Goal: Task Accomplishment & Management: Manage account settings

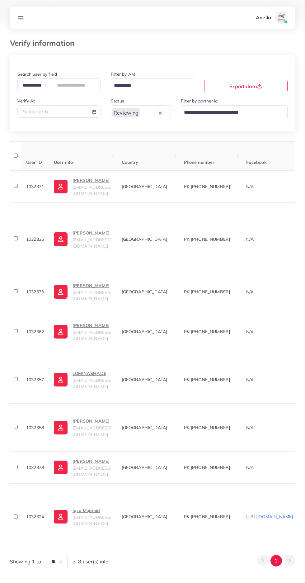
select select "*****"
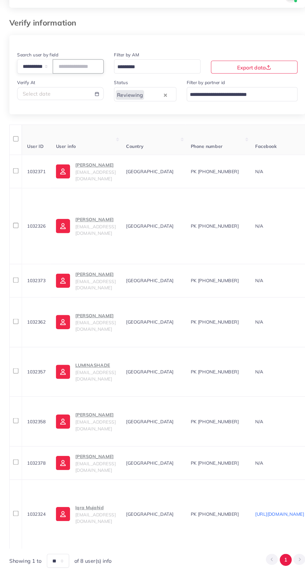
paste input "**********"
type input "**********"
click at [180, 163] on th "Country" at bounding box center [149, 155] width 62 height 29
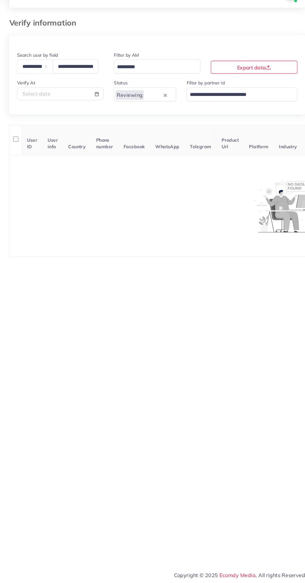
click at [149, 112] on input "Search for option" at bounding box center [149, 113] width 17 height 10
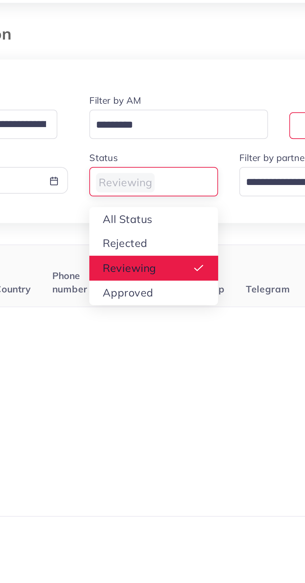
click at [130, 128] on div "**********" at bounding box center [152, 100] width 285 height 61
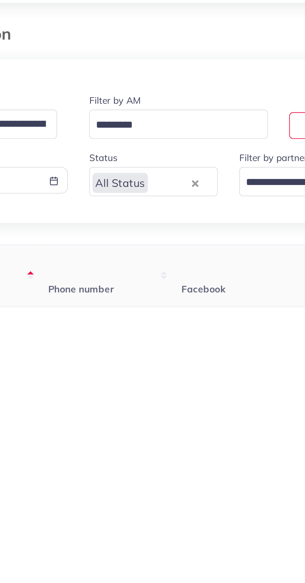
scroll to position [0, 61]
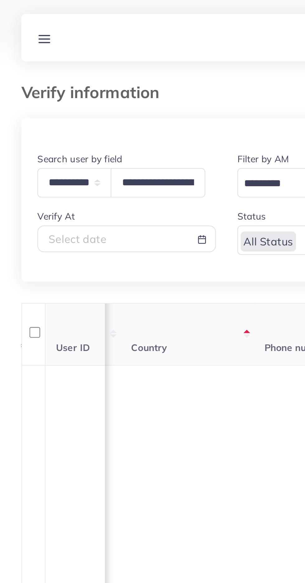
click at [20, 20] on line at bounding box center [20, 20] width 5 height 0
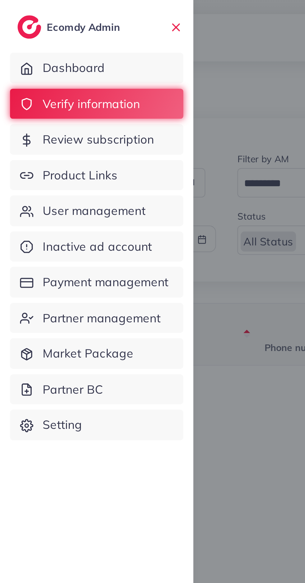
click at [43, 83] on span "Product Links" at bounding box center [37, 82] width 35 height 8
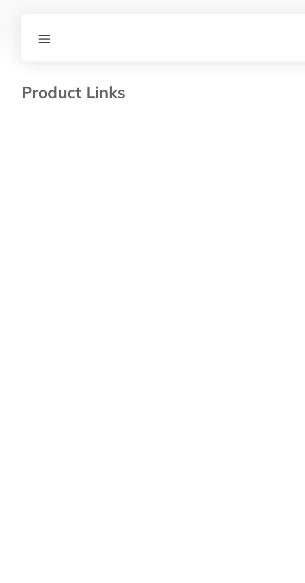
select select "*********"
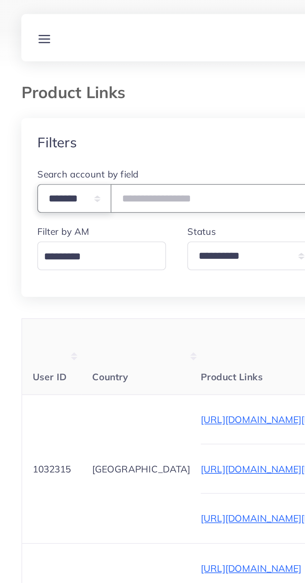
click at [45, 93] on select "**********" at bounding box center [34, 92] width 35 height 13
select select "*****"
paste input "**********"
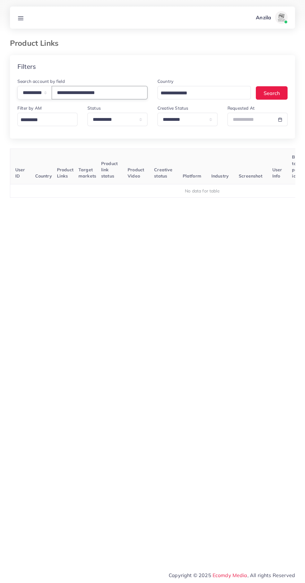
type input "**********"
click at [192, 121] on select "**********" at bounding box center [188, 119] width 60 height 13
select select
select select "*********"
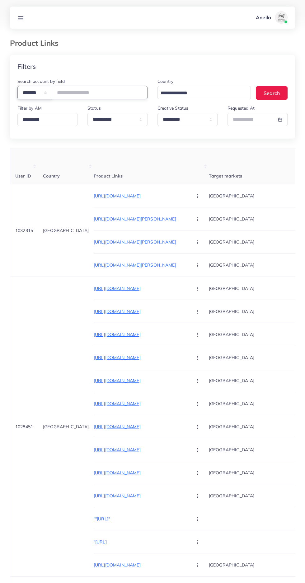
click at [34, 95] on select "**********" at bounding box center [34, 92] width 35 height 13
select select "*****"
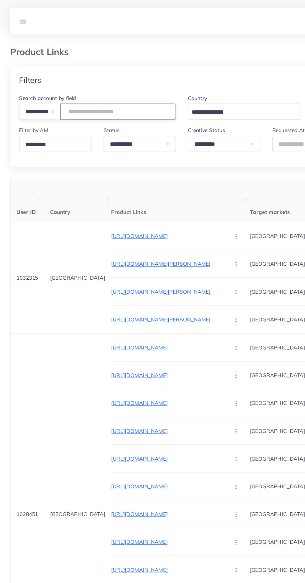
paste input "**********"
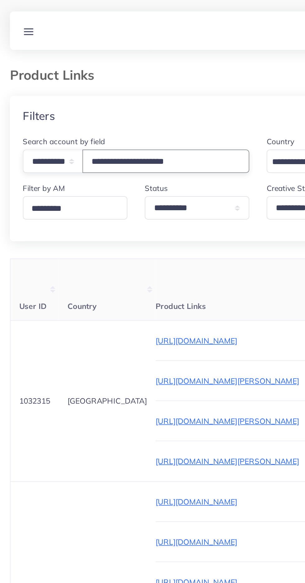
type input "**********"
click at [21, 17] on line at bounding box center [20, 17] width 5 height 0
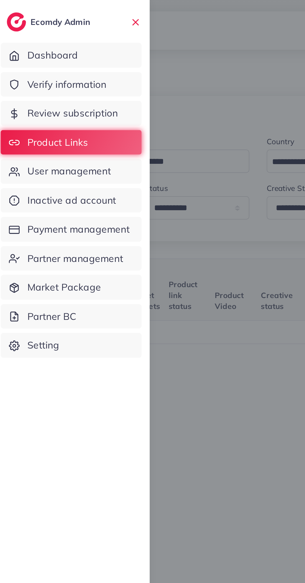
click at [27, 45] on span "Verify information" at bounding box center [42, 49] width 45 height 8
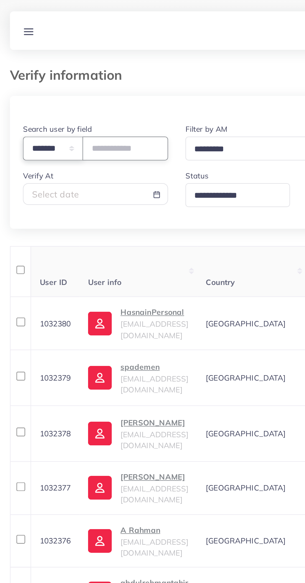
click at [29, 90] on select "**********" at bounding box center [34, 85] width 35 height 13
select select "*****"
paste input "**********"
type input "**********"
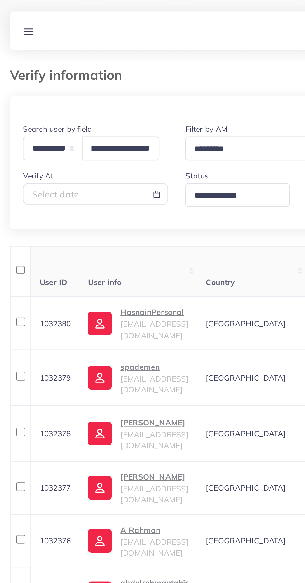
click at [85, 146] on th "User info" at bounding box center [84, 155] width 68 height 29
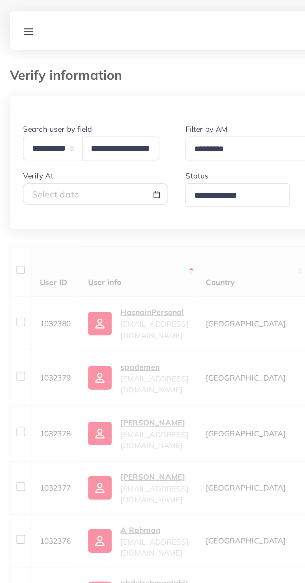
scroll to position [0, 0]
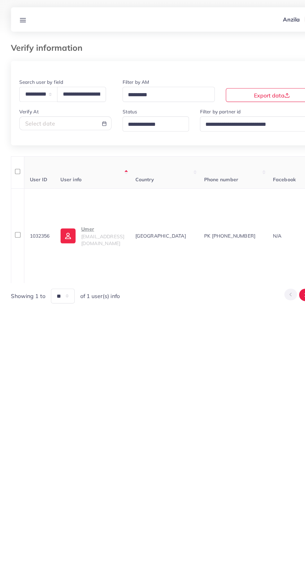
click at [90, 211] on p "Umer" at bounding box center [93, 206] width 39 height 7
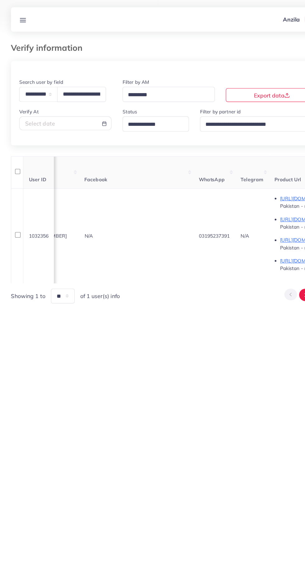
scroll to position [0, 721]
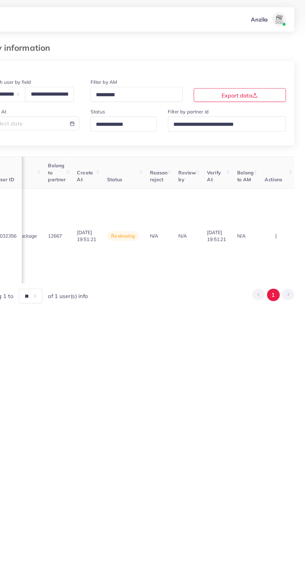
click at [279, 214] on circle "button" at bounding box center [279, 213] width 0 height 0
click at [284, 168] on link "Approve" at bounding box center [268, 167] width 49 height 14
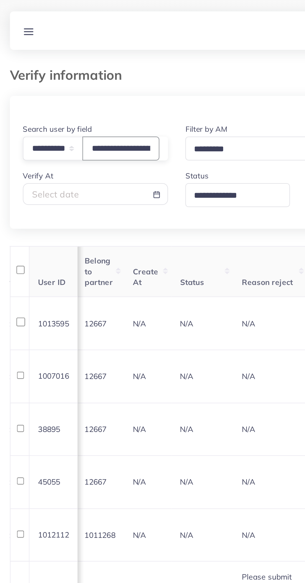
scroll to position [0, 31]
type input "**********"
click at [48, 152] on th "Current plan" at bounding box center [22, 155] width 52 height 29
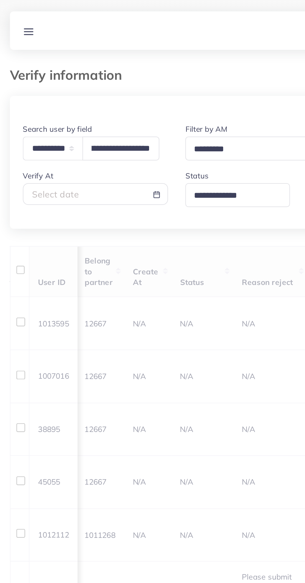
scroll to position [0, 0]
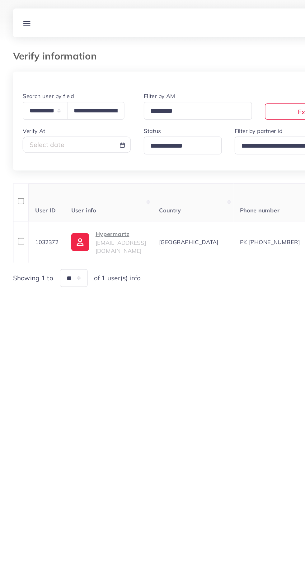
click at [21, 15] on icon at bounding box center [20, 18] width 7 height 7
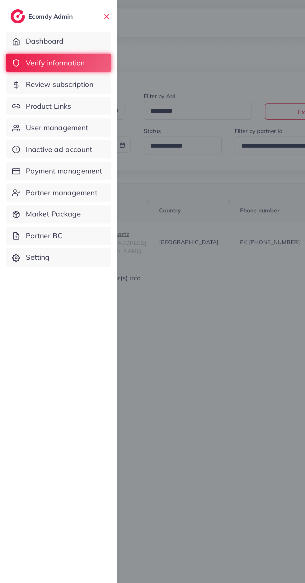
click at [26, 79] on span "Product Links" at bounding box center [37, 82] width 35 height 8
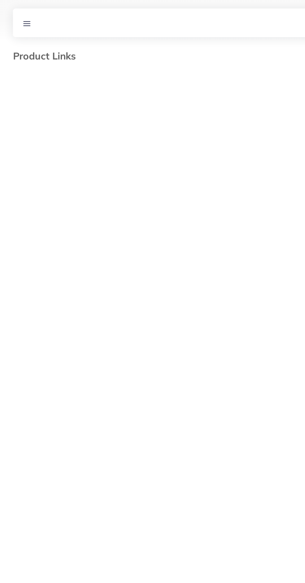
select select "*********"
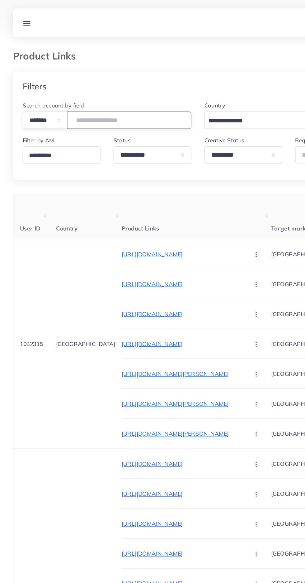
click at [76, 95] on input "number" at bounding box center [100, 92] width 96 height 13
type input "*******"
click at [74, 62] on div "Filters" at bounding box center [152, 66] width 285 height 23
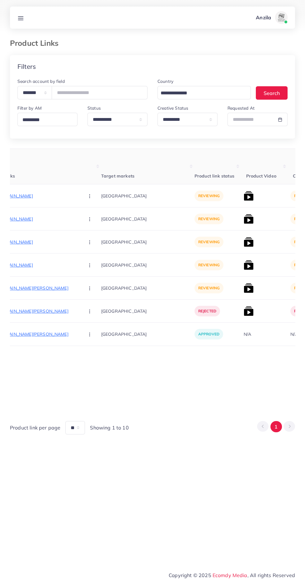
scroll to position [0, 112]
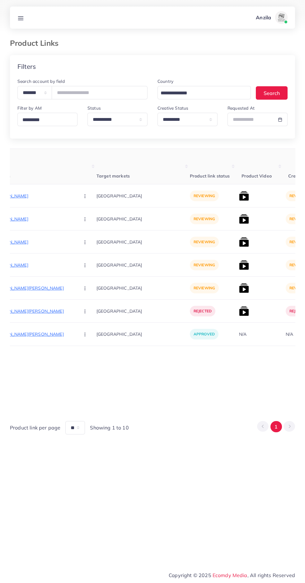
click at [36, 196] on p "https://larosawears.com/products/gingham-cotton-summer-sets?utm_source=tiktok&u…" at bounding box center [27, 195] width 93 height 7
click at [83, 198] on icon "button" at bounding box center [85, 196] width 5 height 5
click at [81, 215] on icon at bounding box center [83, 215] width 4 height 4
click at [25, 219] on p "https://larosawears.com/products/charlotte" at bounding box center [27, 218] width 93 height 7
click at [97, 219] on p "[GEOGRAPHIC_DATA]" at bounding box center [143, 219] width 93 height 14
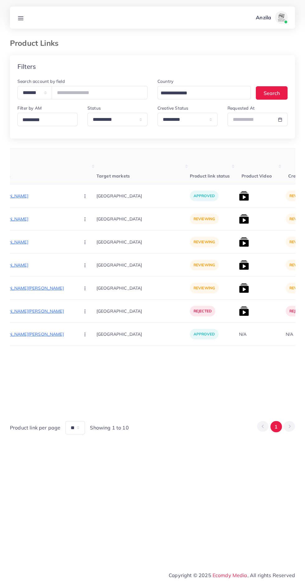
click at [75, 219] on button "button" at bounding box center [86, 219] width 22 height 14
click at [88, 235] on span "Approve" at bounding box center [98, 238] width 21 height 6
click at [30, 243] on p "https://larosawears.com/products/floral-nova?utm_source=tiktok&utm_medium=paid&…" at bounding box center [27, 241] width 93 height 7
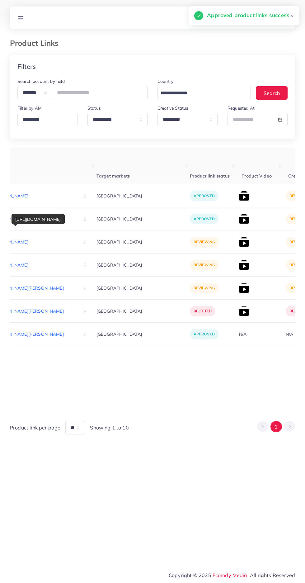
click at [75, 243] on button "button" at bounding box center [86, 242] width 22 height 14
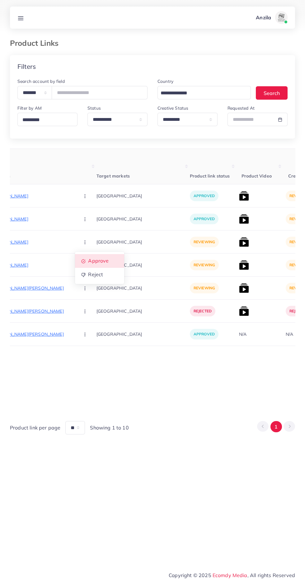
click at [86, 261] on link "Approve" at bounding box center [99, 261] width 49 height 14
click at [29, 267] on p "https://larosawears.com/products/hailey?utm_source=tiktok&utm_medium=paid&utm_i…" at bounding box center [27, 264] width 93 height 7
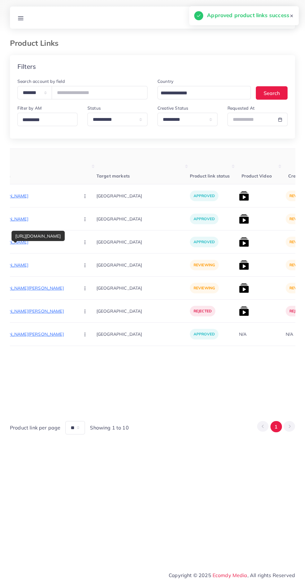
click at [85, 265] on circle "button" at bounding box center [85, 265] width 0 height 0
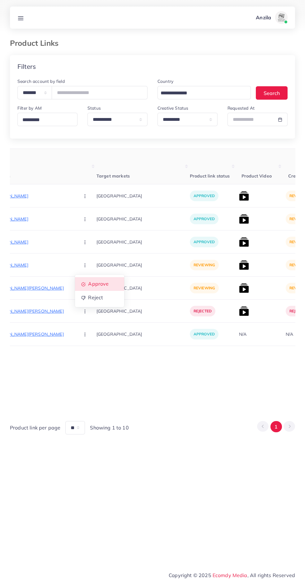
click at [75, 284] on link "Approve" at bounding box center [99, 284] width 49 height 14
click at [30, 288] on p "https://larosawears.com/products/katherine-4-pc-set?utm_source=tiktok&utm_mediu…" at bounding box center [27, 287] width 93 height 7
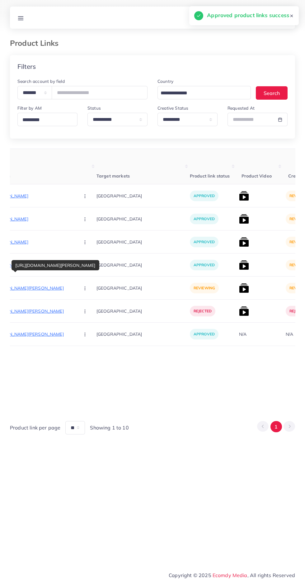
click at [75, 289] on button "button" at bounding box center [86, 288] width 22 height 14
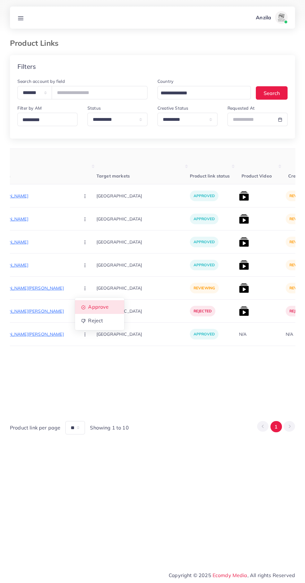
click at [88, 307] on span "Approve" at bounding box center [98, 307] width 21 height 6
click at [239, 195] on img at bounding box center [244, 196] width 10 height 10
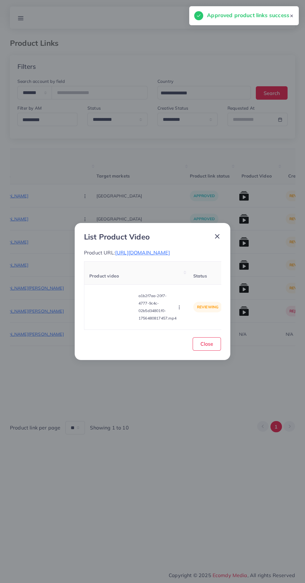
click at [108, 313] on video at bounding box center [112, 307] width 47 height 28
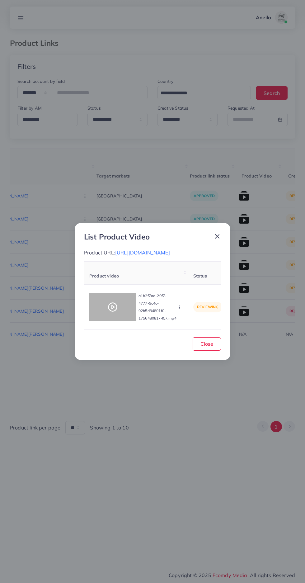
click at [117, 312] on icon at bounding box center [113, 307] width 10 height 10
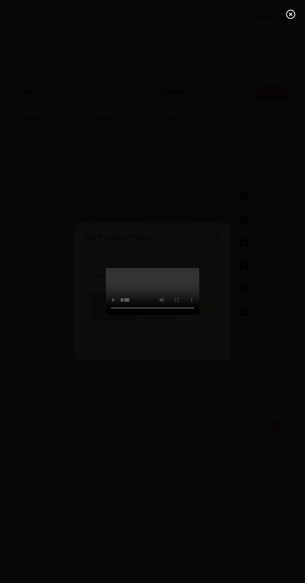
click at [291, 14] on line at bounding box center [291, 14] width 2 height 2
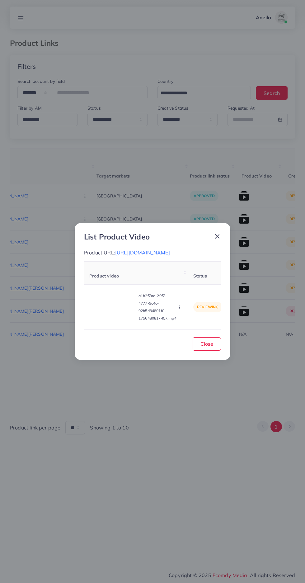
click at [123, 256] on span "https://larosawears.com/products/gingham-cotton-summer-sets?utm_source=tiktok&u…" at bounding box center [142, 253] width 55 height 6
click at [178, 310] on icon "button" at bounding box center [179, 307] width 5 height 5
click at [195, 295] on span "Reject" at bounding box center [190, 292] width 15 height 6
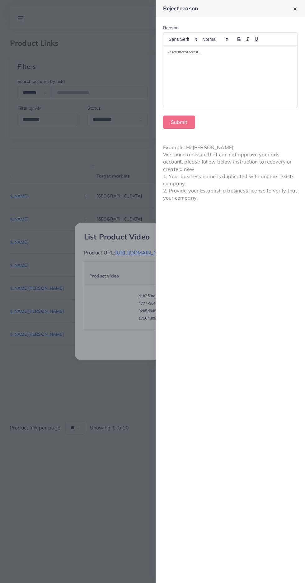
click at [264, 106] on div at bounding box center [231, 77] width 134 height 62
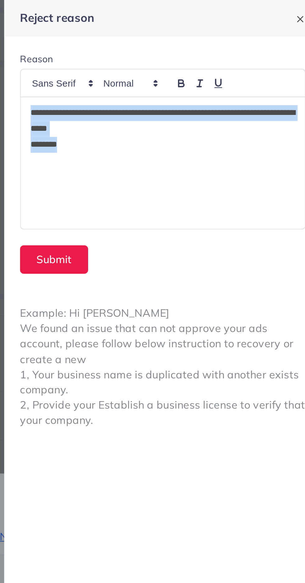
copy div "**********"
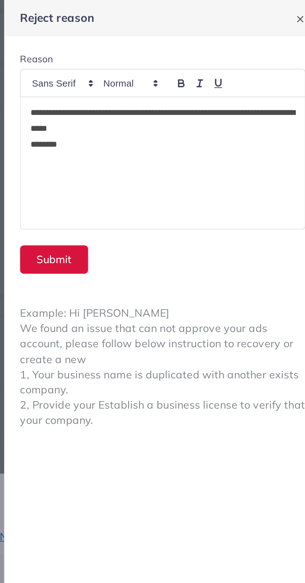
click at [181, 121] on button "Submit" at bounding box center [179, 122] width 32 height 13
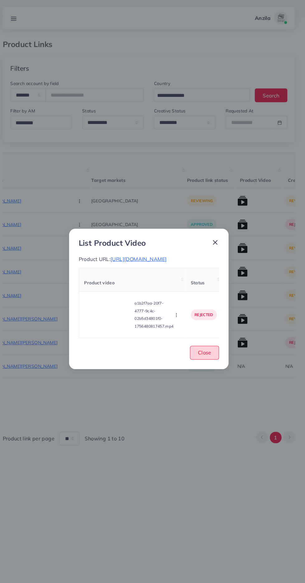
click at [214, 348] on button "Close" at bounding box center [207, 343] width 28 height 13
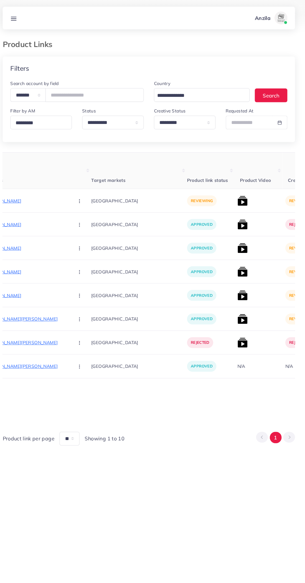
click at [239, 201] on img at bounding box center [244, 196] width 10 height 10
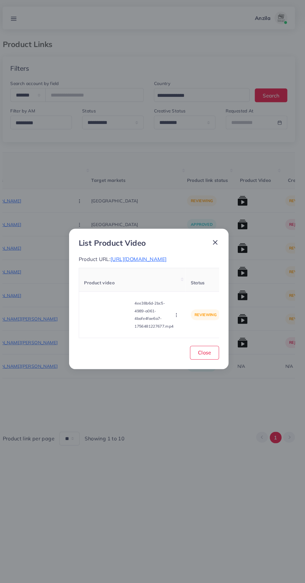
click at [196, 431] on div "List Product Video Product URL: https://larosawears.com/products/charlotte?utm_…" at bounding box center [152, 291] width 305 height 583
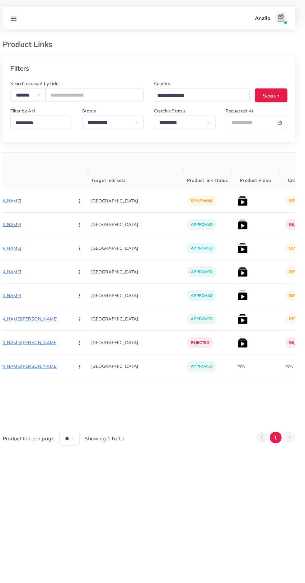
click at [239, 244] on img at bounding box center [244, 242] width 10 height 10
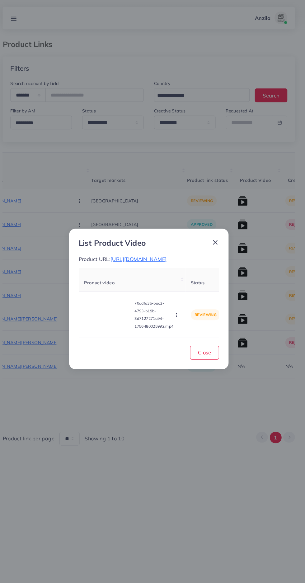
click at [122, 308] on video at bounding box center [112, 307] width 47 height 28
click at [116, 309] on icon at bounding box center [113, 307] width 10 height 10
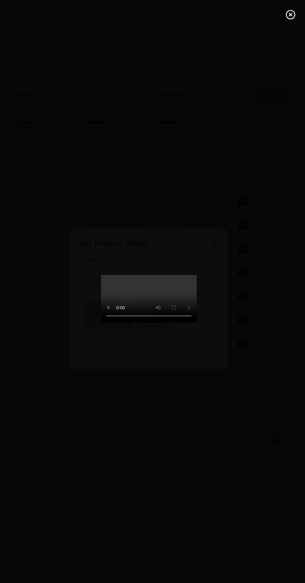
click at [291, 14] on line at bounding box center [291, 14] width 2 height 2
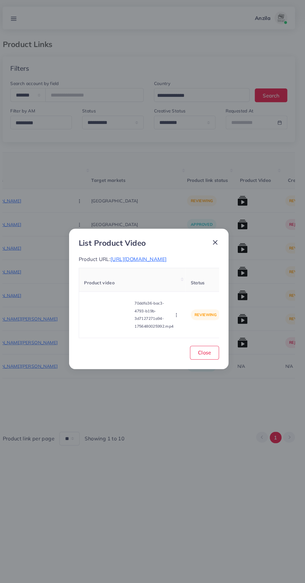
click at [170, 251] on span "https://larosawears.com/products/charlotte" at bounding box center [142, 253] width 55 height 6
click at [180, 307] on icon "button" at bounding box center [179, 307] width 5 height 5
click at [188, 290] on span "Reject" at bounding box center [190, 292] width 15 height 6
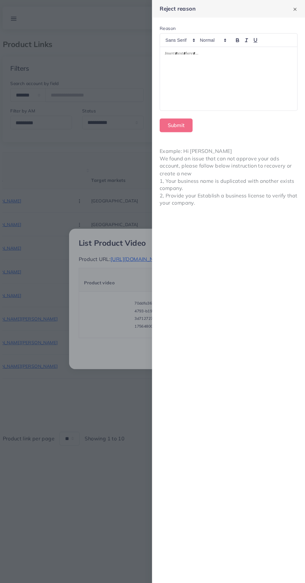
click at [277, 88] on div at bounding box center [231, 77] width 134 height 62
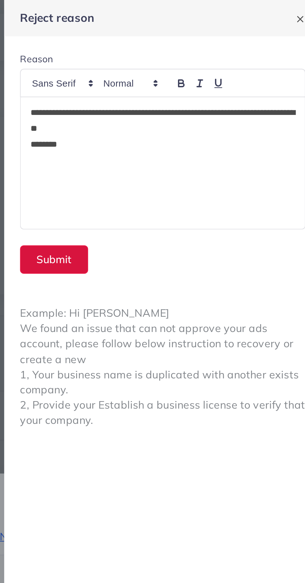
click at [181, 123] on button "Submit" at bounding box center [179, 122] width 32 height 13
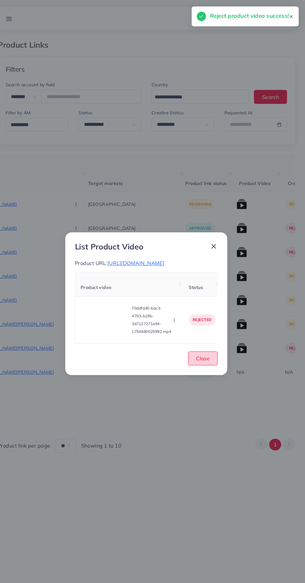
click at [216, 346] on button "Close" at bounding box center [207, 343] width 28 height 13
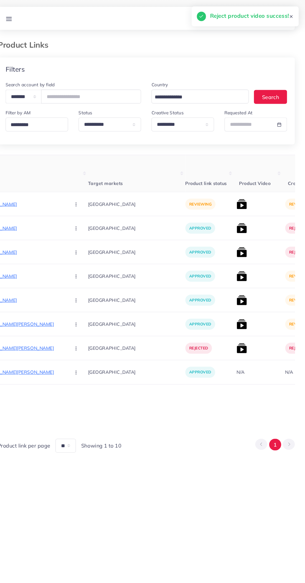
click at [239, 262] on img at bounding box center [244, 265] width 10 height 10
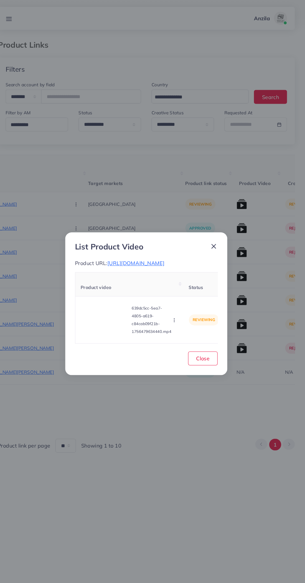
click at [98, 318] on video at bounding box center [112, 307] width 47 height 28
click at [103, 317] on div at bounding box center [112, 307] width 47 height 28
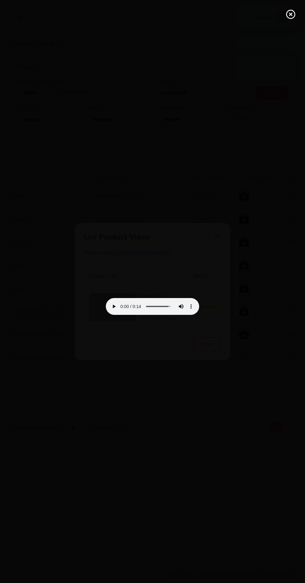
click at [291, 14] on line at bounding box center [291, 14] width 2 height 2
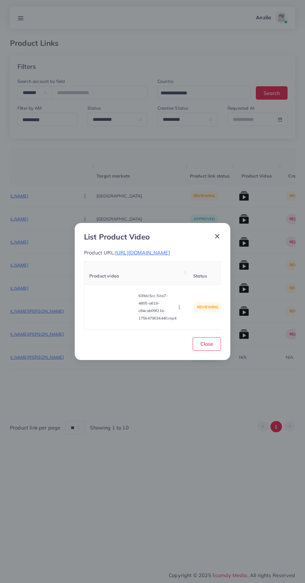
click at [170, 256] on span "https://larosawears.com/products/floral-nova?utm_source=tiktok&utm_medium=paid&…" at bounding box center [142, 253] width 55 height 6
click at [180, 310] on icon "button" at bounding box center [179, 307] width 5 height 5
click at [190, 295] on span "Reject" at bounding box center [190, 292] width 15 height 6
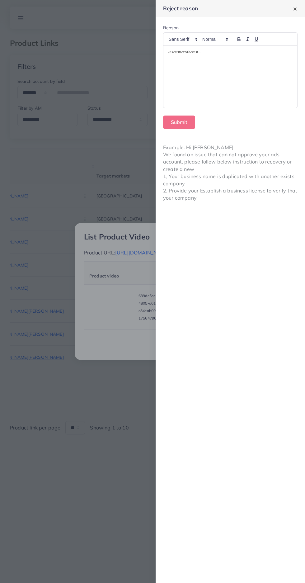
click at [277, 93] on div at bounding box center [231, 77] width 134 height 62
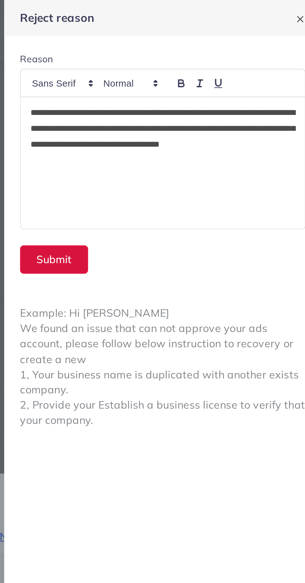
click at [178, 123] on button "Submit" at bounding box center [179, 122] width 32 height 13
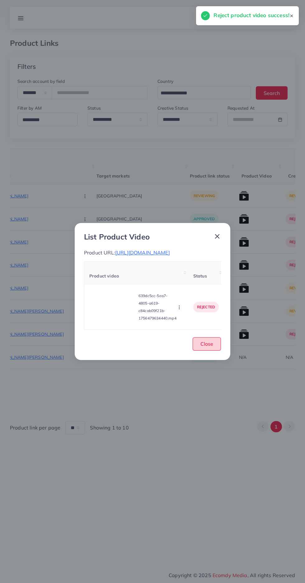
click at [213, 347] on span "Close" at bounding box center [207, 344] width 13 height 6
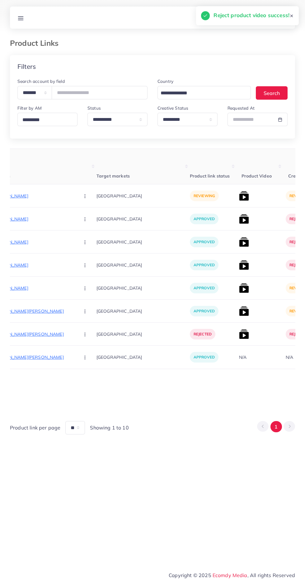
click at [239, 287] on img at bounding box center [244, 288] width 10 height 10
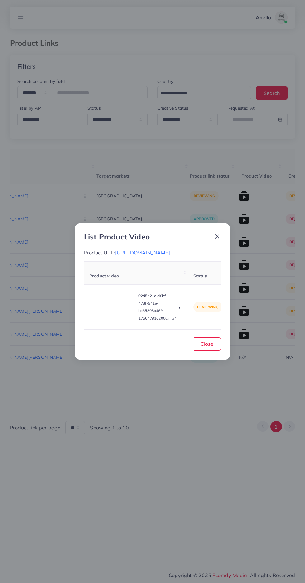
click at [107, 313] on video at bounding box center [112, 307] width 47 height 28
click at [113, 311] on icon at bounding box center [113, 307] width 10 height 10
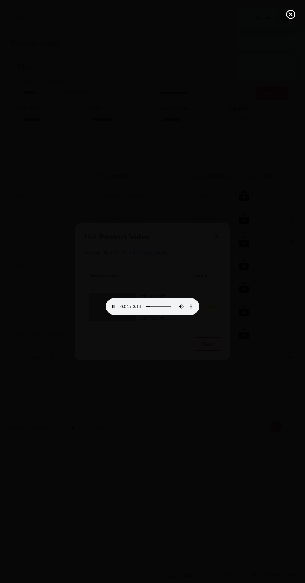
click at [291, 14] on line at bounding box center [291, 14] width 2 height 2
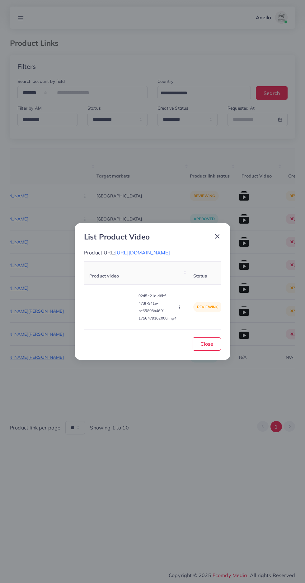
click at [170, 250] on span "https://larosawears.com/products/hailey?utm_source=tiktok&utm_medium=paid&utm_i…" at bounding box center [142, 253] width 55 height 6
click at [180, 310] on icon "button" at bounding box center [179, 307] width 5 height 5
click at [195, 292] on link "Reject" at bounding box center [194, 292] width 49 height 14
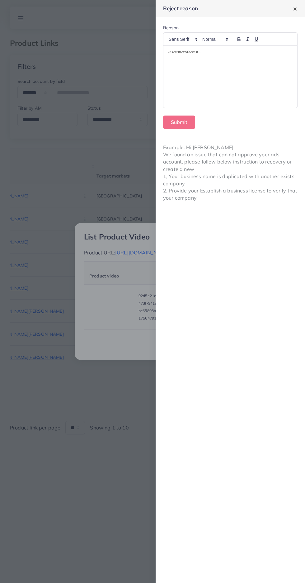
click at [271, 82] on div at bounding box center [231, 77] width 134 height 62
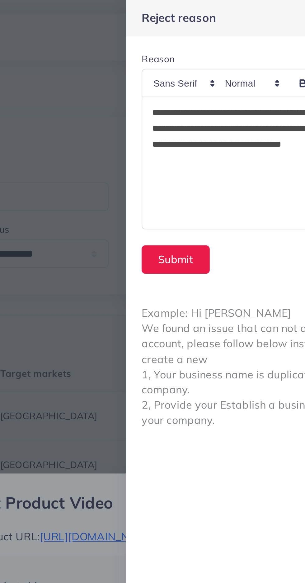
scroll to position [0, 0]
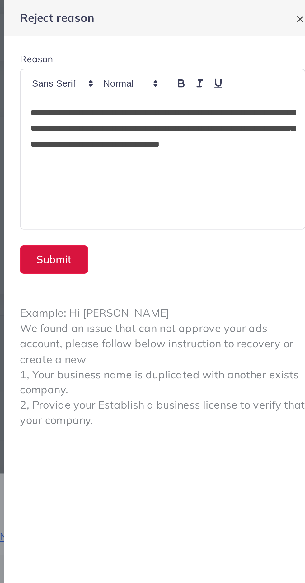
click at [172, 123] on button "Submit" at bounding box center [179, 122] width 32 height 13
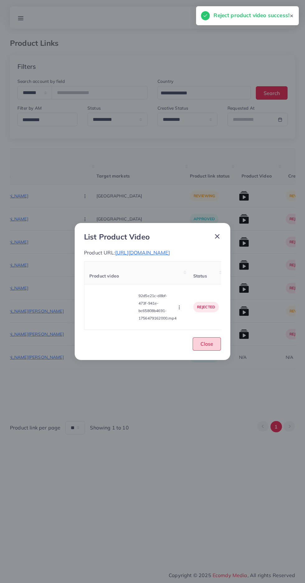
click at [208, 345] on span "Close" at bounding box center [207, 344] width 13 height 6
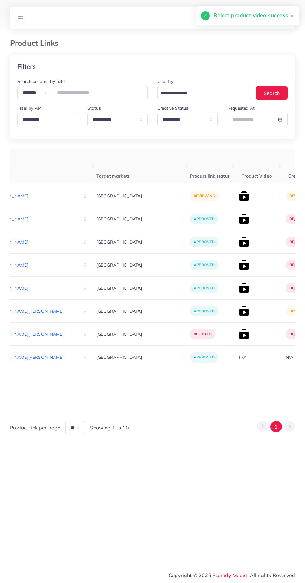
click at [239, 312] on img at bounding box center [244, 311] width 10 height 10
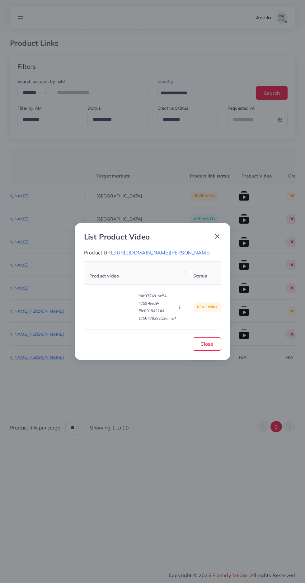
click at [102, 315] on video at bounding box center [112, 307] width 47 height 28
click at [109, 311] on circle at bounding box center [113, 307] width 8 height 8
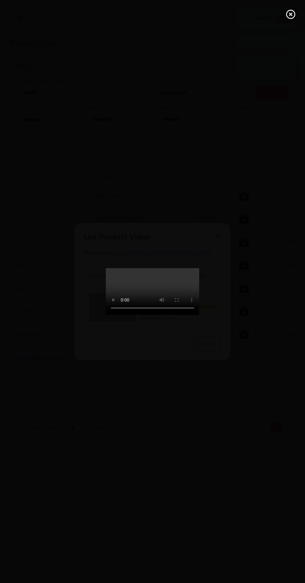
click at [291, 18] on icon at bounding box center [291, 14] width 10 height 10
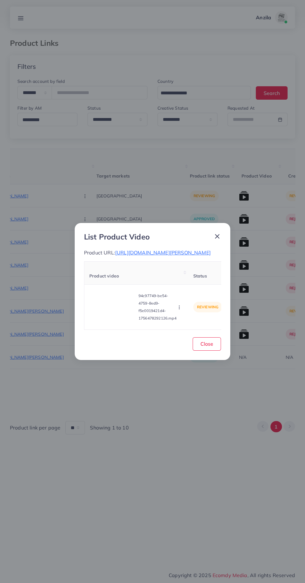
click at [181, 310] on icon "button" at bounding box center [179, 307] width 5 height 5
click at [191, 295] on span "Reject" at bounding box center [190, 292] width 15 height 6
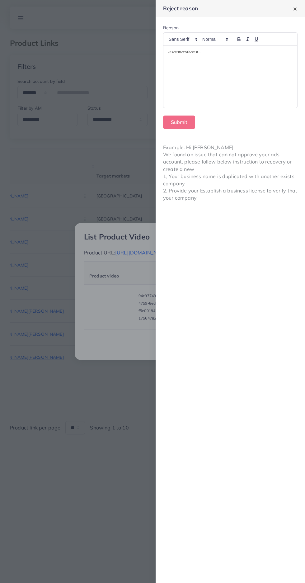
click at [267, 86] on div at bounding box center [231, 77] width 134 height 62
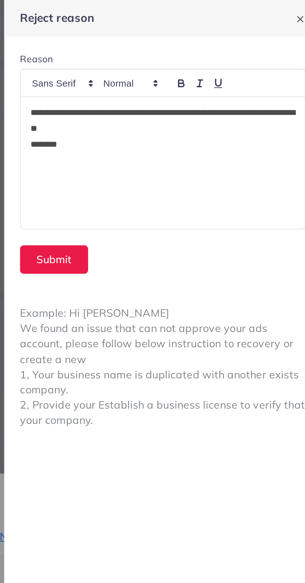
click at [179, 107] on div "**********" at bounding box center [231, 77] width 134 height 62
click at [175, 120] on button "Submit" at bounding box center [179, 122] width 32 height 13
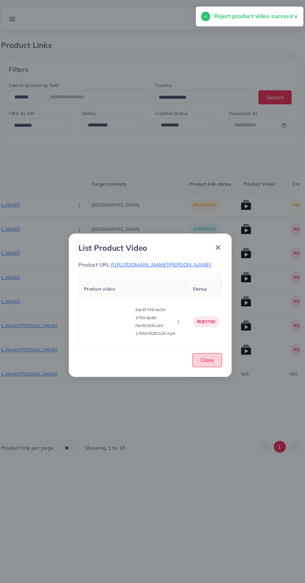
click at [220, 346] on button "Close" at bounding box center [207, 343] width 28 height 13
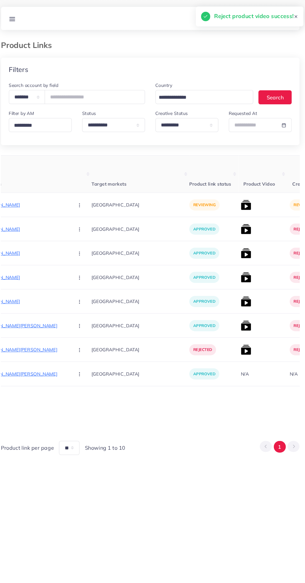
click at [30, 197] on p "https://larosawears.com/products/charlotte?utm_source=tiktok&utm_medium=__PLACE…" at bounding box center [27, 195] width 93 height 7
click at [75, 196] on button "button" at bounding box center [86, 196] width 22 height 14
click at [81, 216] on icon at bounding box center [83, 215] width 4 height 4
click at [239, 196] on img at bounding box center [244, 196] width 10 height 10
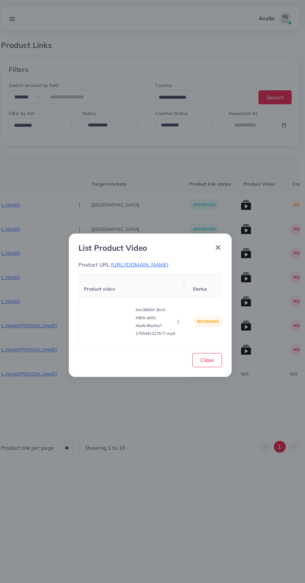
click at [112, 314] on video at bounding box center [112, 307] width 47 height 28
click at [117, 307] on icon at bounding box center [113, 307] width 10 height 10
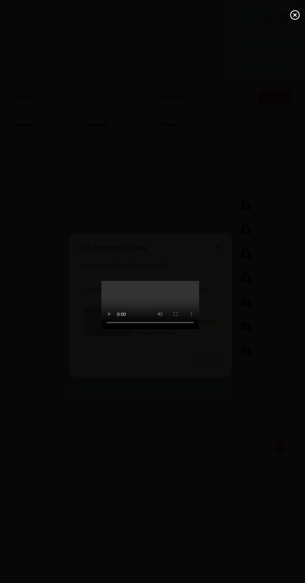
click at [288, 13] on icon at bounding box center [291, 14] width 10 height 10
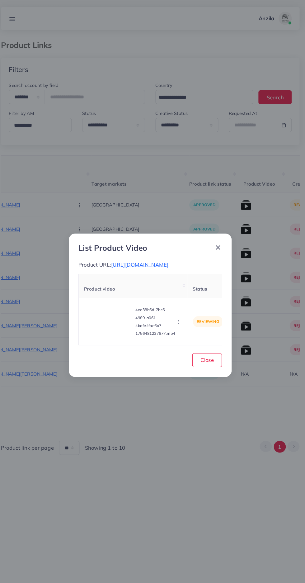
click at [179, 308] on button "button" at bounding box center [180, 307] width 7 height 6
click at [197, 295] on span "Reject" at bounding box center [190, 292] width 15 height 6
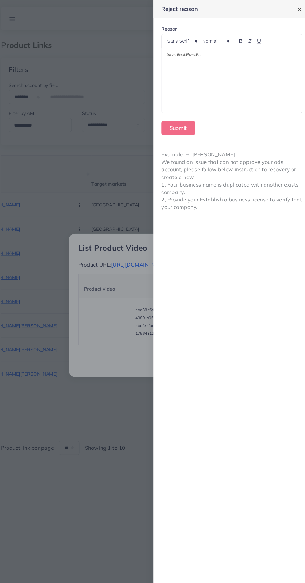
click at [214, 82] on div at bounding box center [231, 77] width 134 height 62
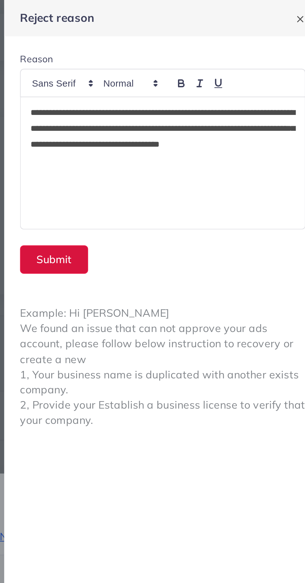
click at [185, 125] on button "Submit" at bounding box center [179, 122] width 32 height 13
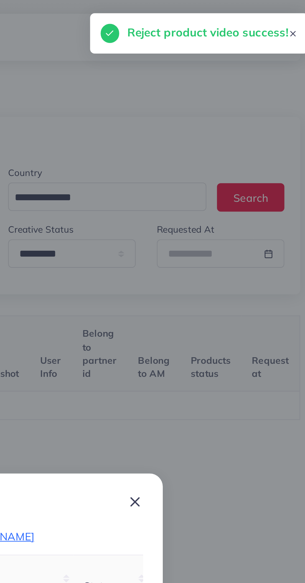
scroll to position [0, 98]
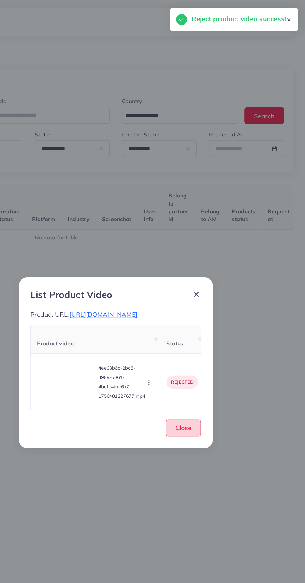
click at [219, 347] on button "Close" at bounding box center [207, 343] width 28 height 13
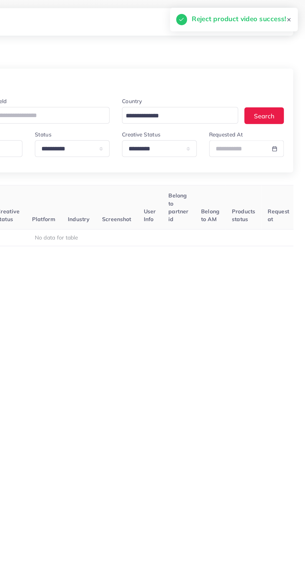
scroll to position [0, 97]
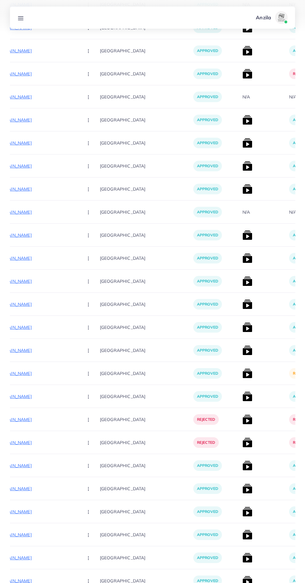
scroll to position [514, 0]
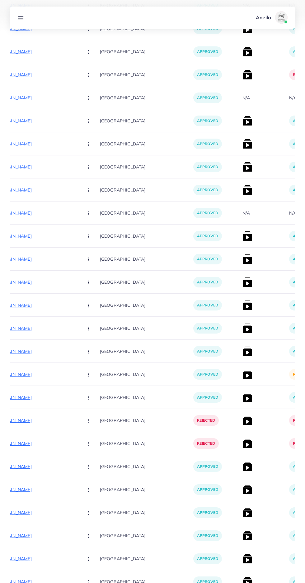
click at [243, 376] on img at bounding box center [248, 375] width 10 height 10
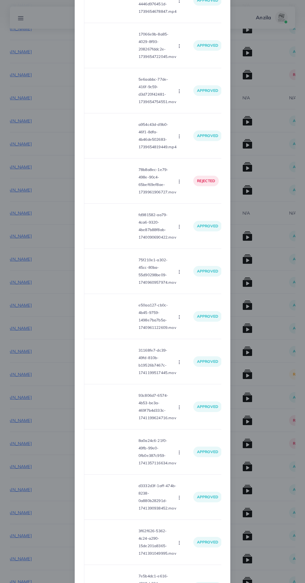
click at [264, 348] on div "List Product Video Product URL: https://dalara.shop/collections/regular-sale Pr…" at bounding box center [152, 291] width 305 height 583
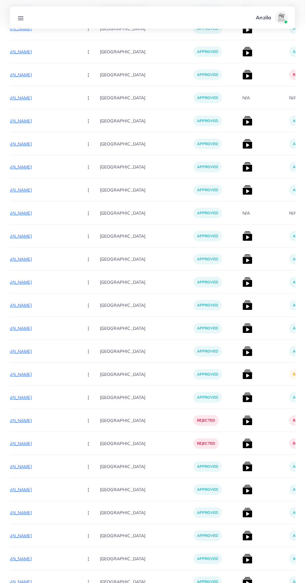
click at [287, 321] on div "approved" at bounding box center [310, 328] width 47 height 23
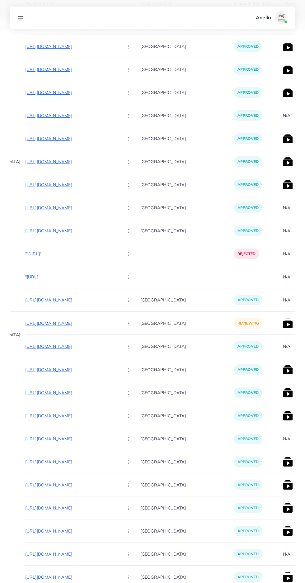
scroll to position [0, 67]
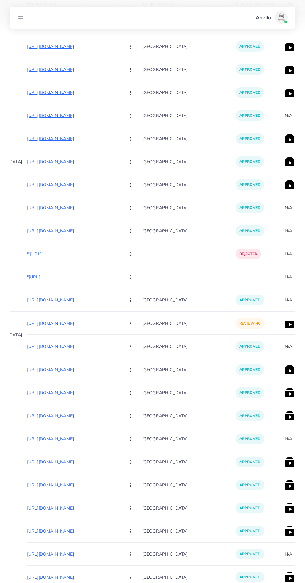
click at [33, 324] on p "https://alsafaa.store/" at bounding box center [73, 323] width 93 height 7
click at [131, 325] on circle "button" at bounding box center [131, 325] width 0 height 0
click at [127, 343] on icon at bounding box center [129, 343] width 4 height 4
click at [285, 327] on img at bounding box center [290, 323] width 10 height 10
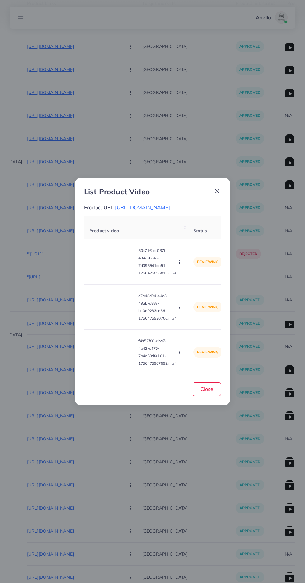
click at [102, 271] on video at bounding box center [112, 262] width 47 height 28
click at [114, 265] on icon at bounding box center [113, 262] width 10 height 10
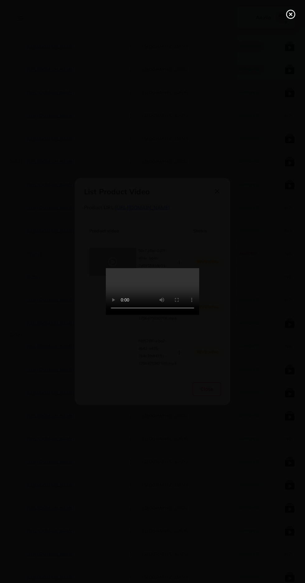
click at [287, 14] on icon at bounding box center [291, 14] width 10 height 10
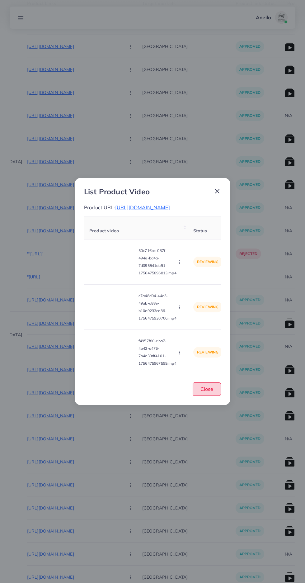
click at [206, 389] on span "Close" at bounding box center [207, 389] width 13 height 6
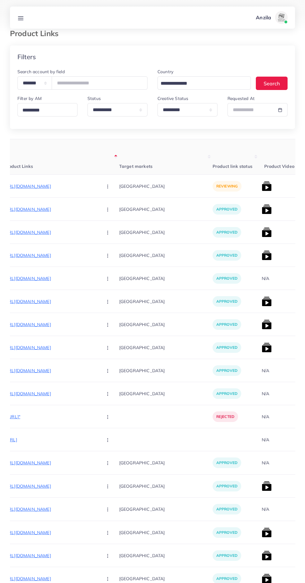
scroll to position [21, 0]
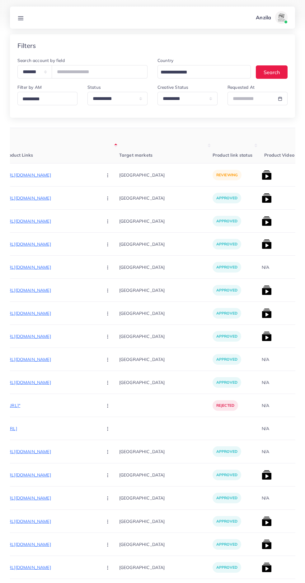
click at [36, 175] on p "https://www.sardarsk.shop/products/2-piece-set-pair-exfoliating-body-gloves" at bounding box center [50, 174] width 93 height 7
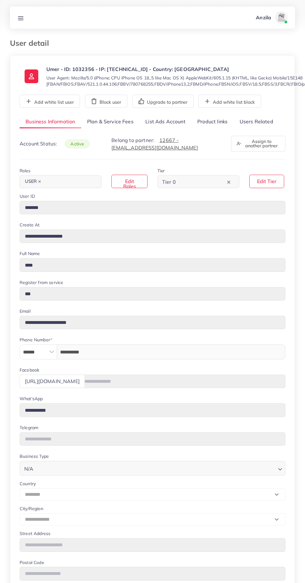
select select "********"
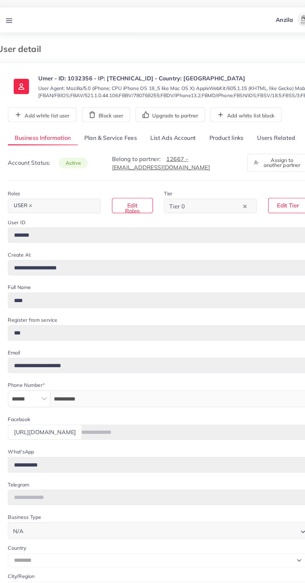
click at [262, 119] on link "Users Related" at bounding box center [256, 121] width 45 height 13
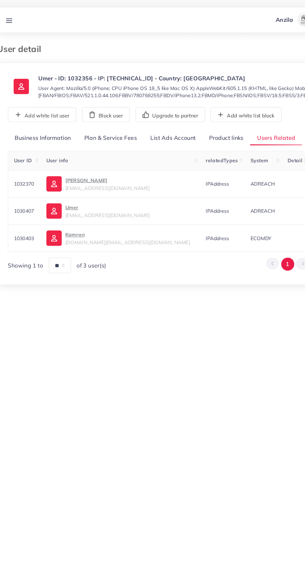
click at [209, 122] on link "Product links" at bounding box center [213, 121] width 42 height 13
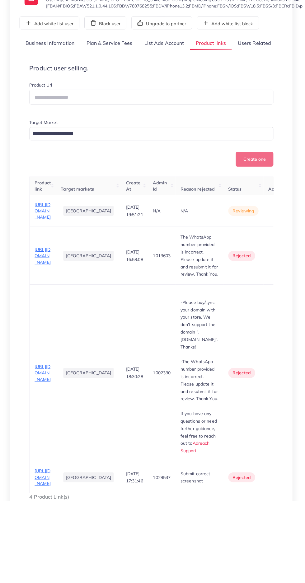
click at [45, 345] on span "[URL][DOMAIN_NAME]" at bounding box center [43, 336] width 16 height 18
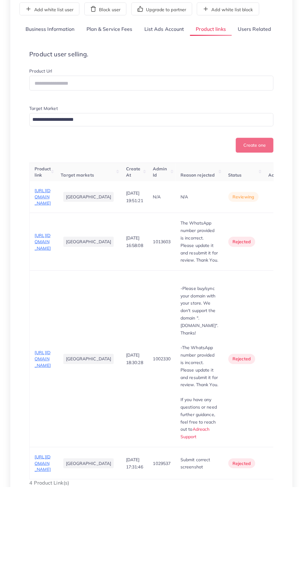
click at [281, 335] on circle "button" at bounding box center [281, 335] width 0 height 0
click at [254, 362] on link "Approve" at bounding box center [270, 355] width 49 height 14
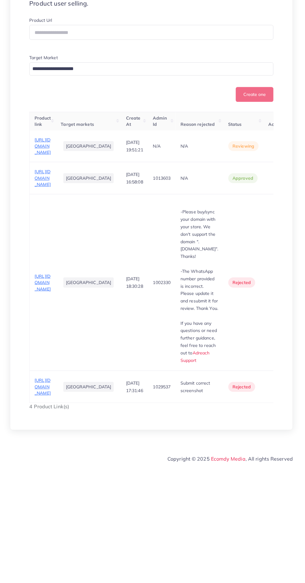
scroll to position [44, 0]
click at [41, 270] on span "[URL][DOMAIN_NAME]" at bounding box center [43, 260] width 16 height 18
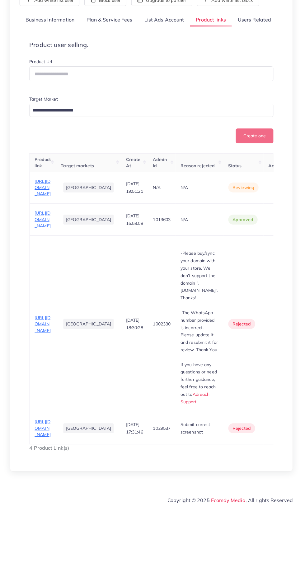
click at [281, 262] on circle "button" at bounding box center [281, 262] width 0 height 0
click at [254, 299] on link "Reject" at bounding box center [270, 293] width 49 height 14
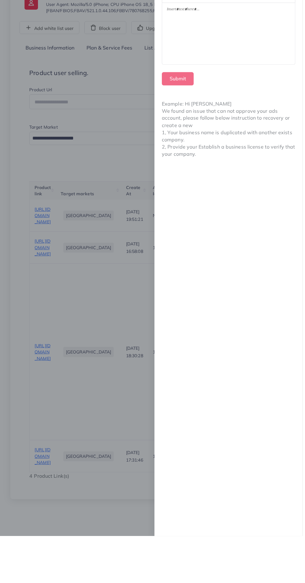
click at [254, 92] on div at bounding box center [231, 77] width 134 height 62
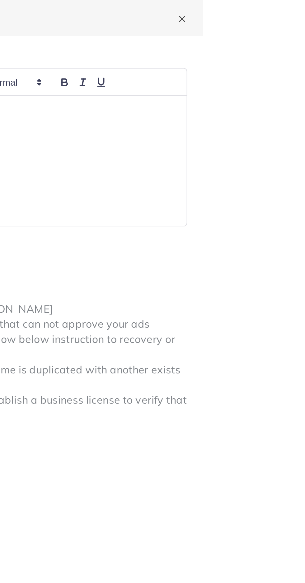
scroll to position [70, 0]
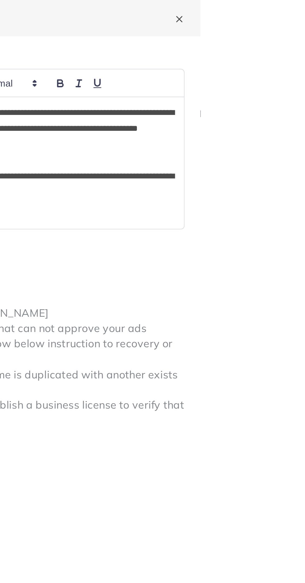
click at [195, 123] on button "Submit" at bounding box center [179, 122] width 32 height 13
click at [195, 122] on button "Submit" at bounding box center [179, 122] width 32 height 13
click at [195, 119] on button "Submit" at bounding box center [179, 122] width 32 height 13
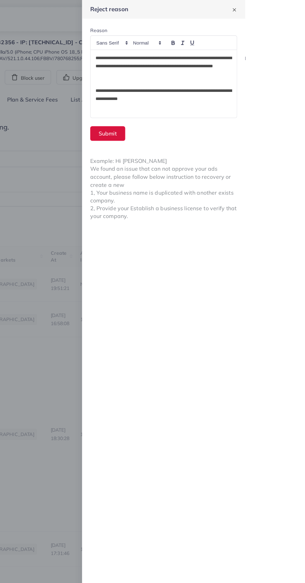
click at [195, 122] on button "Submit" at bounding box center [179, 122] width 32 height 13
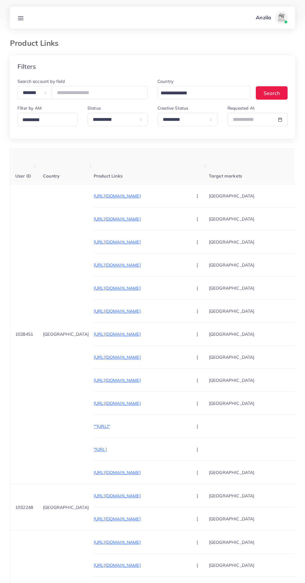
select select "*********"
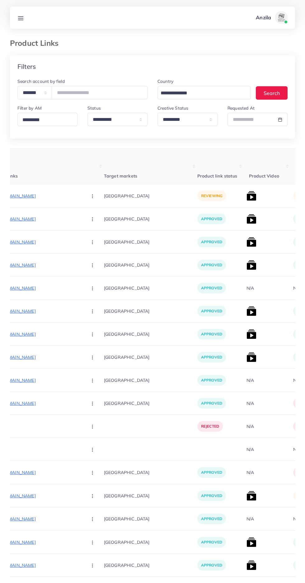
click at [82, 196] on button "button" at bounding box center [93, 196] width 22 height 14
click at [89, 230] on icon at bounding box center [91, 229] width 4 height 4
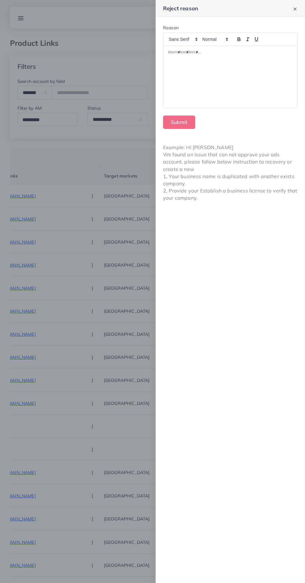
click at [169, 103] on div at bounding box center [231, 77] width 134 height 62
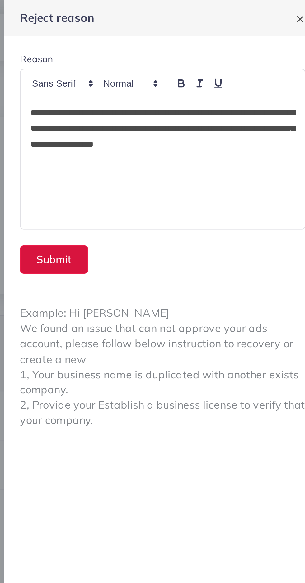
click at [173, 120] on button "Submit" at bounding box center [179, 122] width 32 height 13
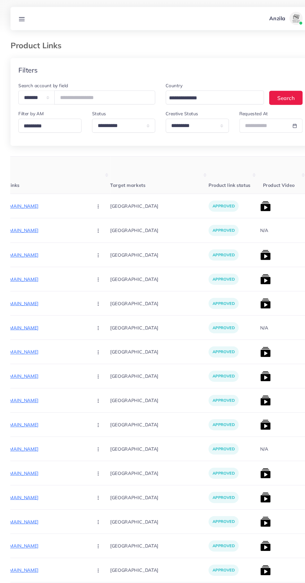
scroll to position [0, 116]
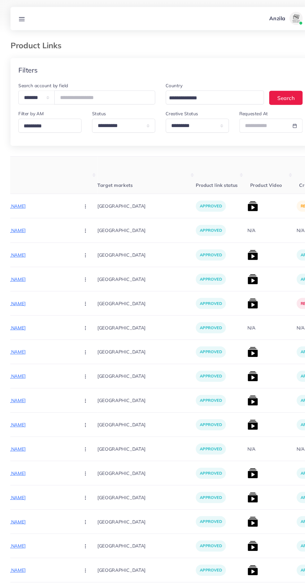
click at [236, 200] on img at bounding box center [241, 196] width 10 height 10
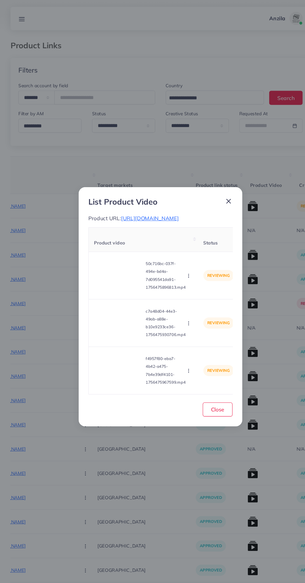
click at [120, 259] on video at bounding box center [112, 262] width 47 height 28
click at [108, 254] on div at bounding box center [112, 262] width 47 height 28
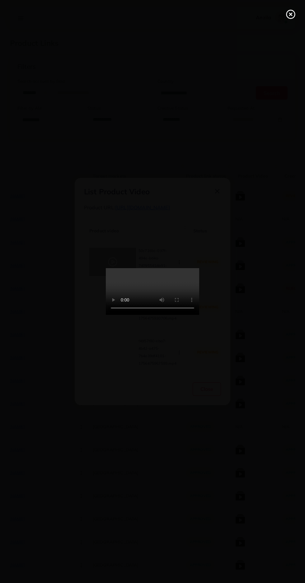
click at [286, 14] on icon at bounding box center [291, 14] width 10 height 10
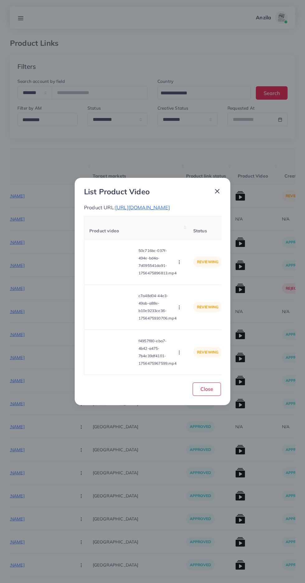
click at [132, 195] on h3 "List Product Video" at bounding box center [117, 191] width 66 height 9
click at [135, 208] on span "https://alsafaa.store/" at bounding box center [142, 207] width 55 height 6
click at [180, 262] on icon "button" at bounding box center [179, 262] width 5 height 5
click at [189, 291] on span "Reject" at bounding box center [190, 291] width 15 height 6
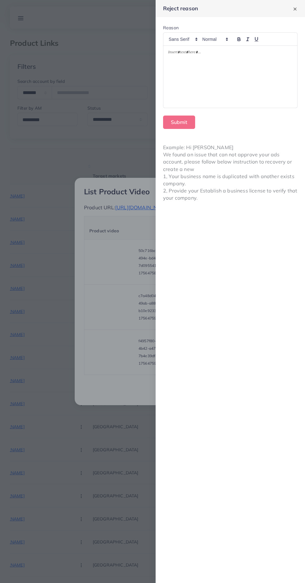
click at [212, 91] on div at bounding box center [231, 77] width 134 height 62
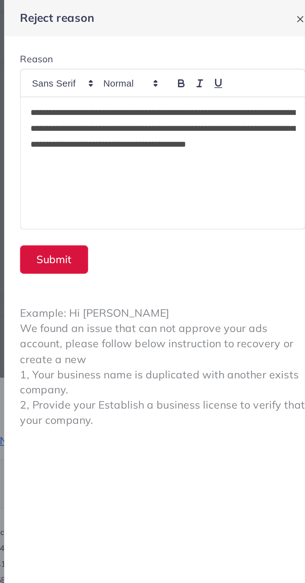
click at [192, 123] on button "Submit" at bounding box center [179, 122] width 32 height 13
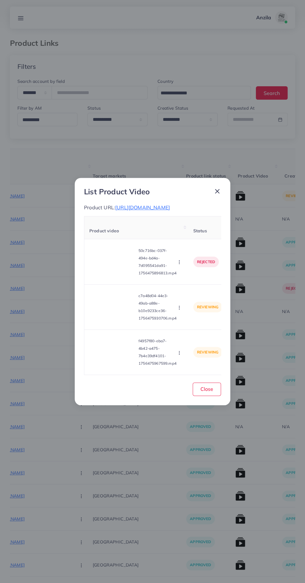
click at [115, 310] on video at bounding box center [112, 307] width 47 height 28
click at [118, 318] on div at bounding box center [112, 307] width 47 height 28
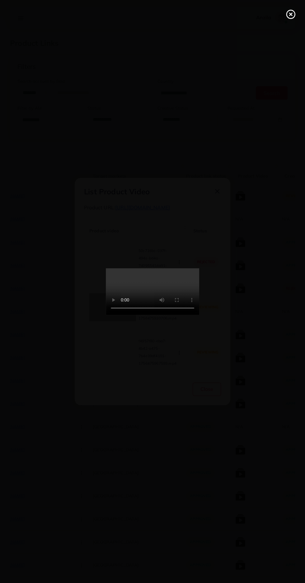
click at [288, 17] on circle at bounding box center [291, 14] width 8 height 8
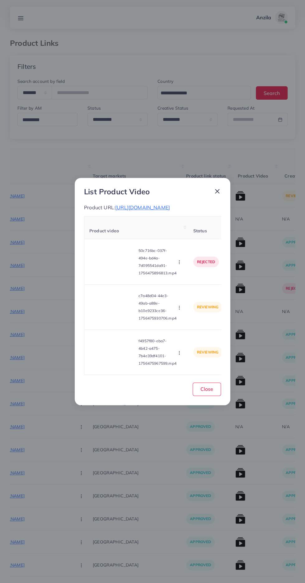
click at [180, 308] on icon "button" at bounding box center [179, 307] width 5 height 5
click at [179, 337] on icon at bounding box center [178, 337] width 4 height 4
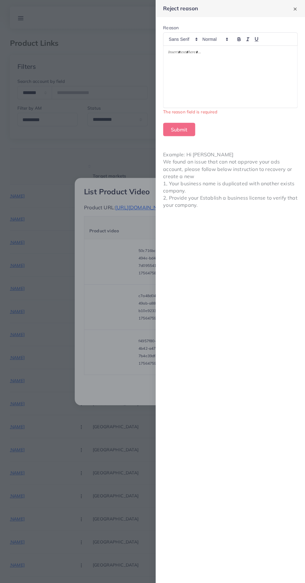
click at [235, 82] on div at bounding box center [231, 77] width 134 height 62
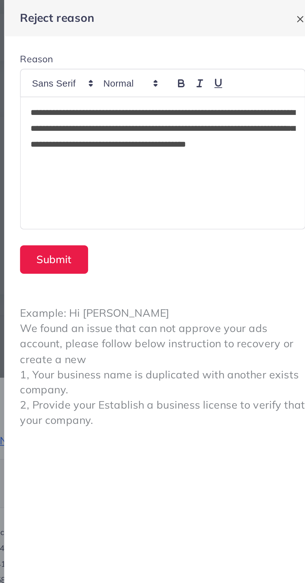
scroll to position [0, 0]
click at [184, 122] on button "Submit" at bounding box center [179, 122] width 32 height 13
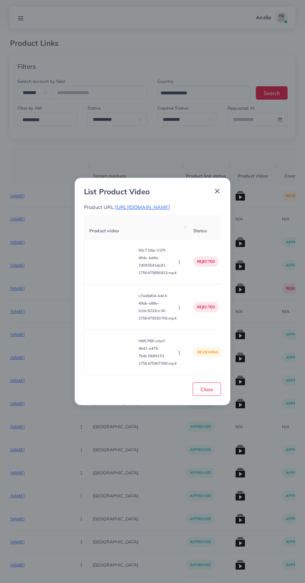
click at [116, 357] on video at bounding box center [112, 352] width 47 height 28
click at [121, 365] on div at bounding box center [112, 352] width 47 height 28
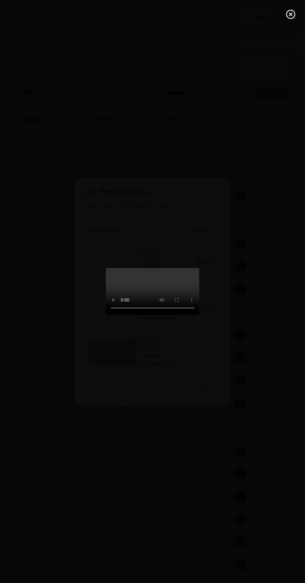
click at [291, 14] on line at bounding box center [291, 14] width 2 height 2
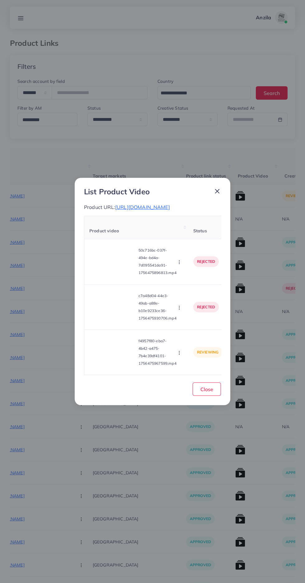
click at [179, 355] on circle "button" at bounding box center [179, 354] width 0 height 0
click at [187, 335] on span "Reject" at bounding box center [190, 337] width 15 height 6
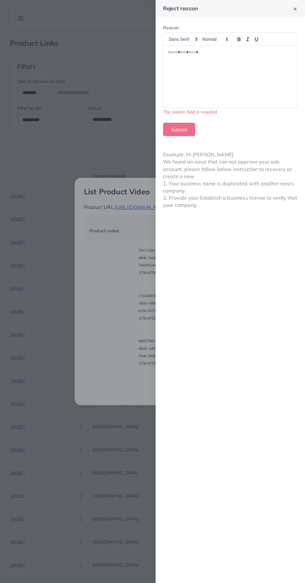
click at [269, 99] on div at bounding box center [231, 77] width 134 height 62
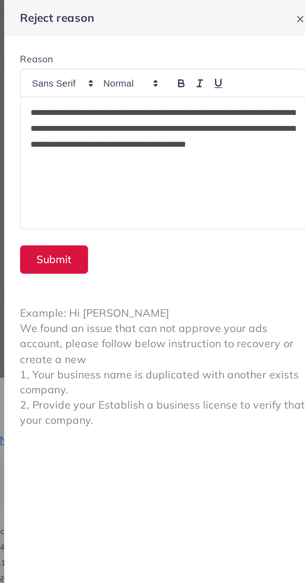
click at [185, 124] on button "Submit" at bounding box center [179, 122] width 32 height 13
click at [172, 121] on button "Submit" at bounding box center [179, 122] width 32 height 13
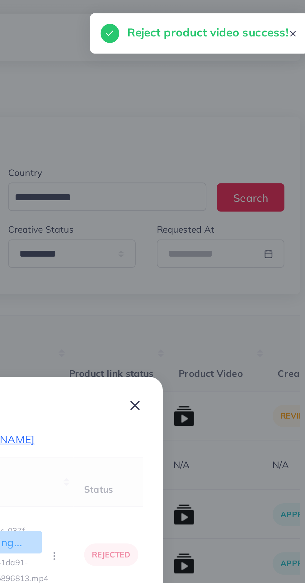
click at [173, 112] on div "List Product Video Product URL: https://alsafaa.store/ Loading... Product video…" at bounding box center [152, 291] width 305 height 583
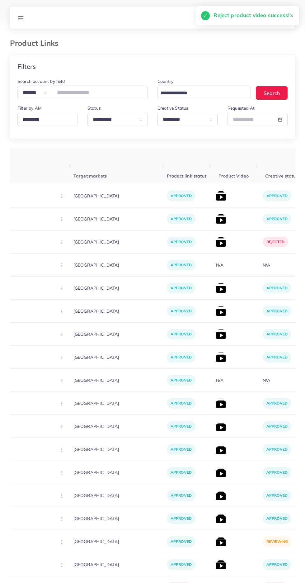
click at [21, 18] on line at bounding box center [20, 18] width 5 height 0
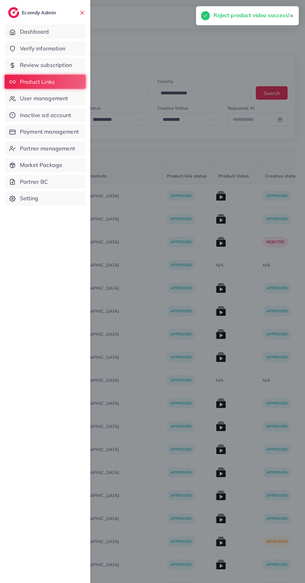
click at [13, 34] on polyline at bounding box center [13, 33] width 2 height 2
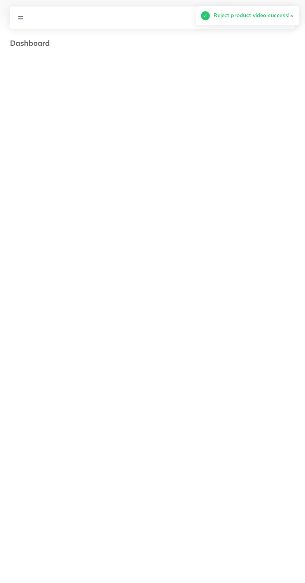
select select "*"
select select "****"
select select "*"
select select "****"
select select "*"
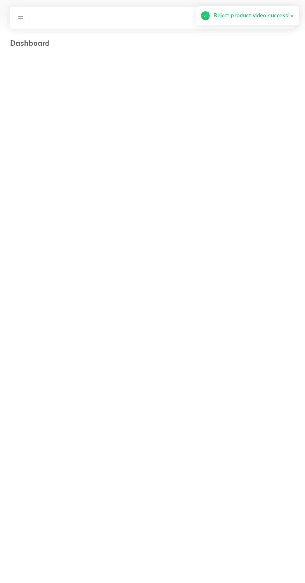
select select "****"
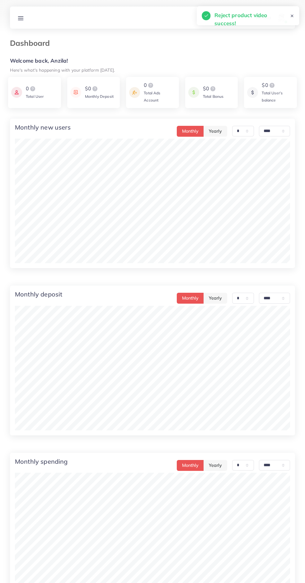
click at [19, 16] on icon at bounding box center [20, 18] width 7 height 7
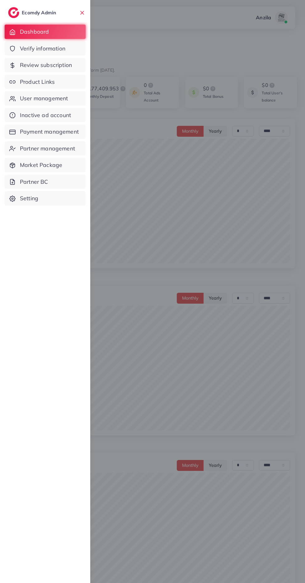
click at [18, 47] on link "Verify information" at bounding box center [45, 48] width 81 height 14
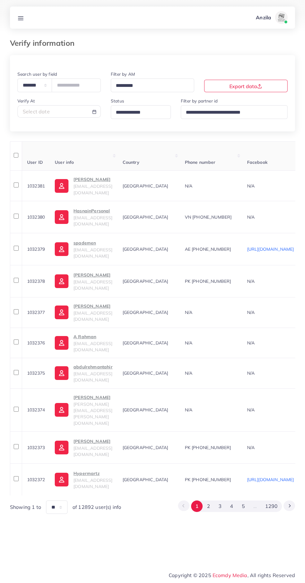
click at [133, 112] on input "Search for option" at bounding box center [138, 113] width 49 height 10
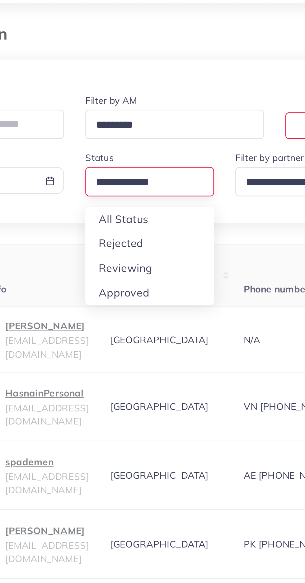
click at [141, 152] on div "**********" at bounding box center [152, 284] width 285 height 459
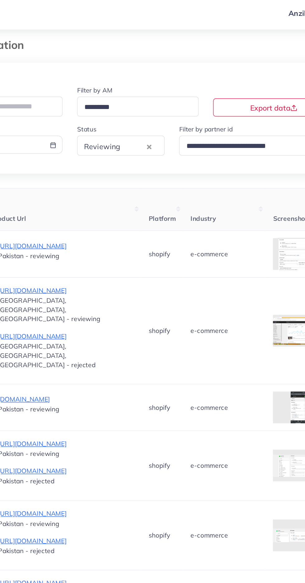
scroll to position [0, 408]
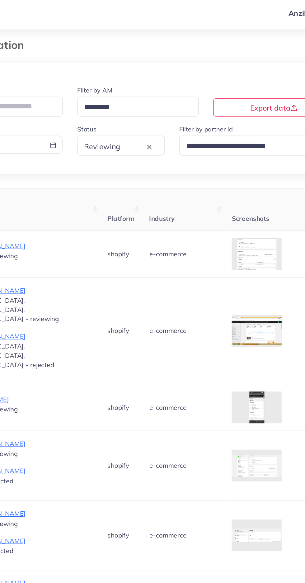
click at [0, 0] on div at bounding box center [0, 0] width 0 height 0
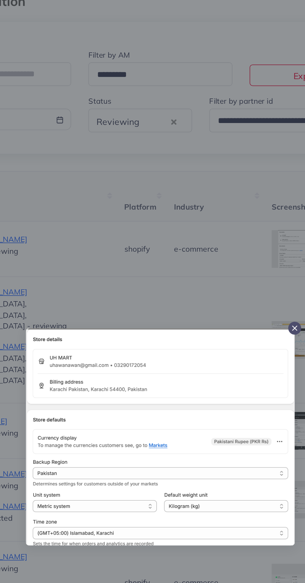
scroll to position [4, 0]
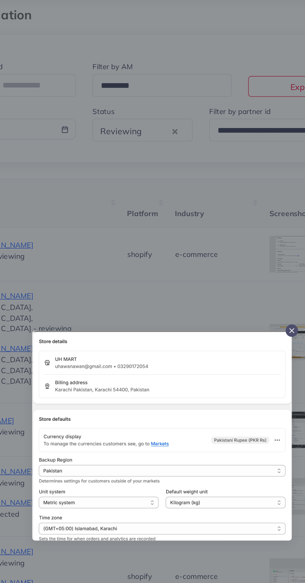
click at [203, 193] on div at bounding box center [152, 291] width 305 height 583
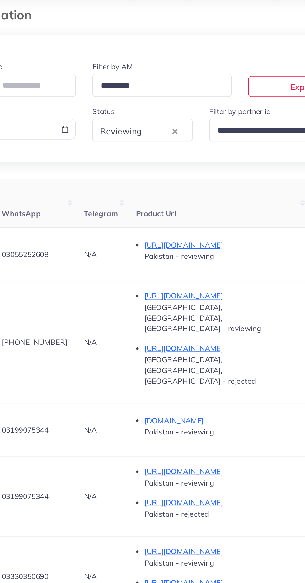
scroll to position [0, 294]
copy span "03055252608"
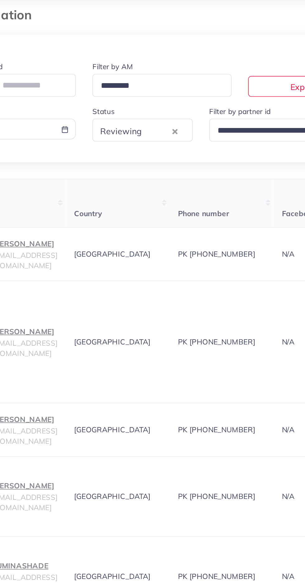
scroll to position [0, 0]
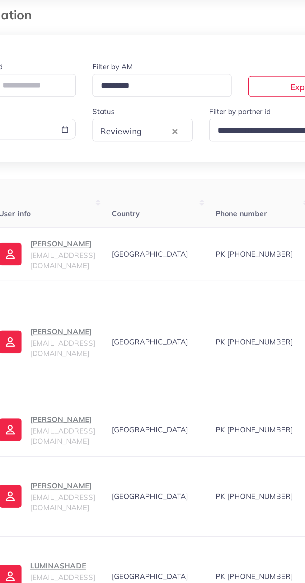
click at [101, 178] on p "Hamza Khan" at bounding box center [93, 176] width 39 height 7
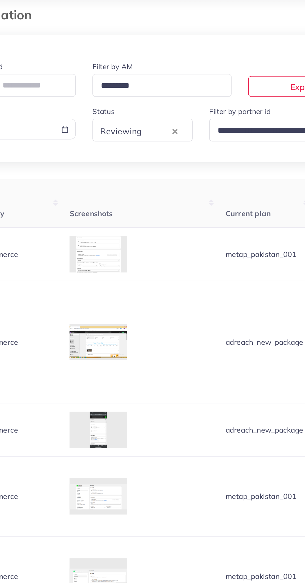
scroll to position [0, 751]
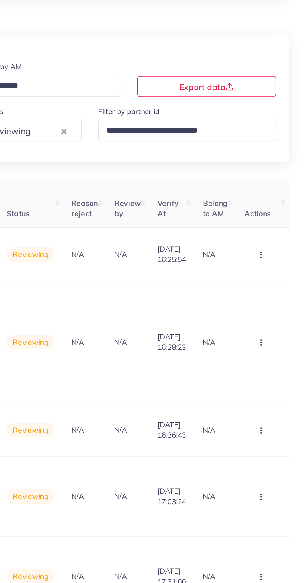
click at [287, 177] on button "button" at bounding box center [280, 183] width 22 height 14
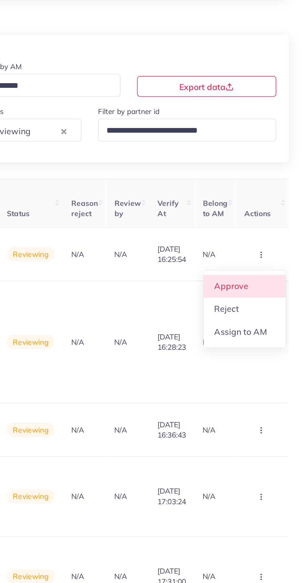
click at [270, 202] on span "Approve" at bounding box center [261, 202] width 21 height 6
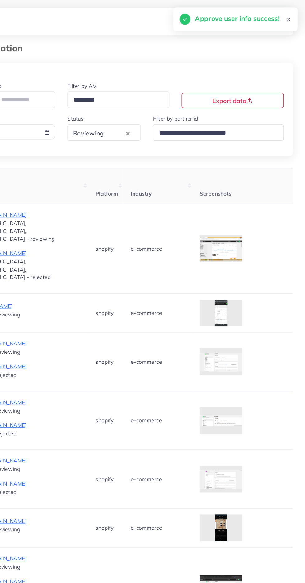
scroll to position [0, 406]
click at [0, 0] on div at bounding box center [0, 0] width 0 height 0
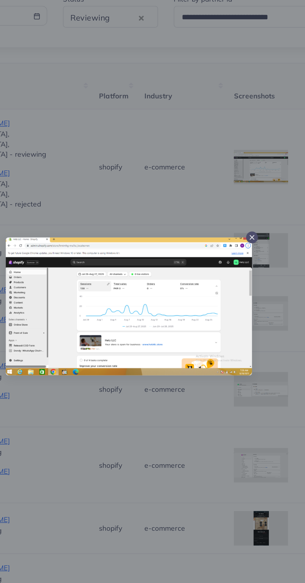
scroll to position [4, 0]
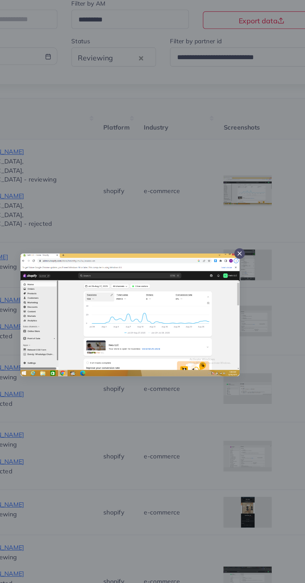
click at [180, 372] on div at bounding box center [152, 291] width 305 height 583
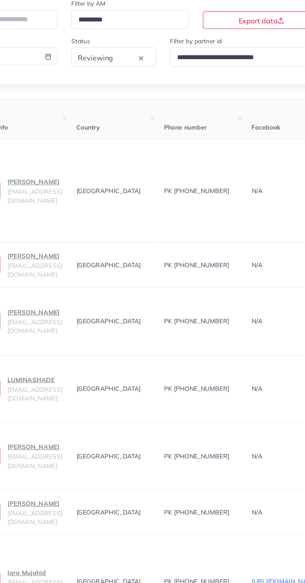
scroll to position [0, 0]
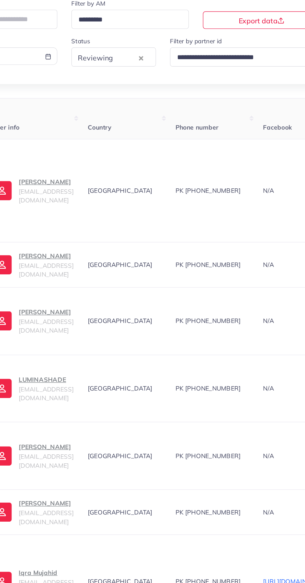
click at [105, 203] on span "kamranbinkhaista@gmail.com" at bounding box center [93, 207] width 39 height 12
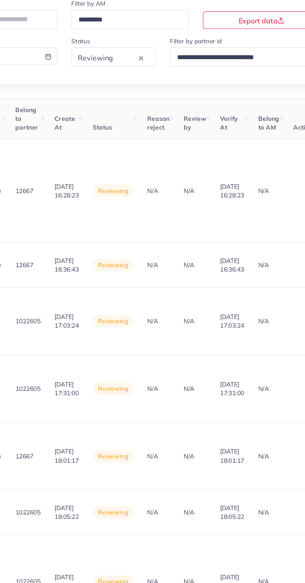
scroll to position [0, 751]
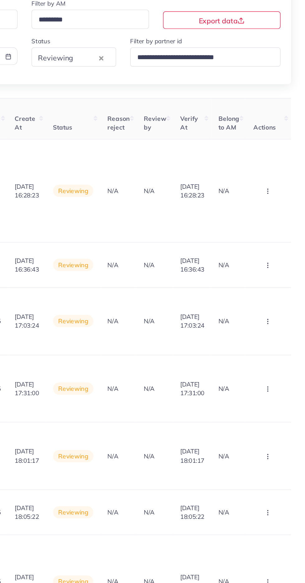
click at [279, 204] on circle "button" at bounding box center [279, 204] width 0 height 0
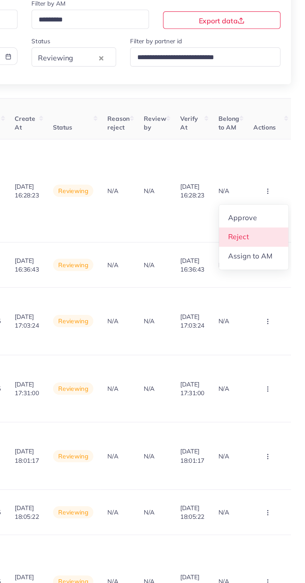
click at [265, 233] on span "Reject" at bounding box center [258, 236] width 15 height 6
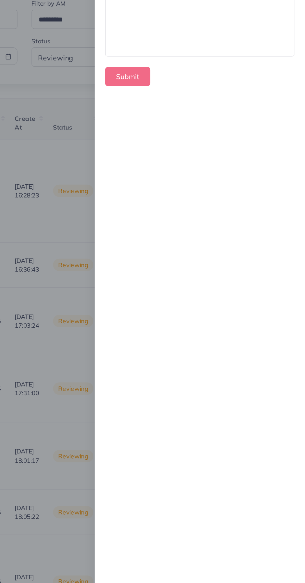
click at [246, 92] on div at bounding box center [231, 77] width 134 height 62
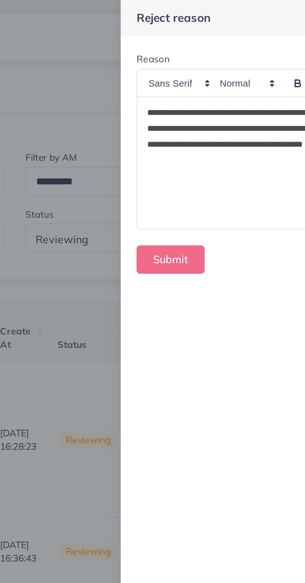
scroll to position [0, 0]
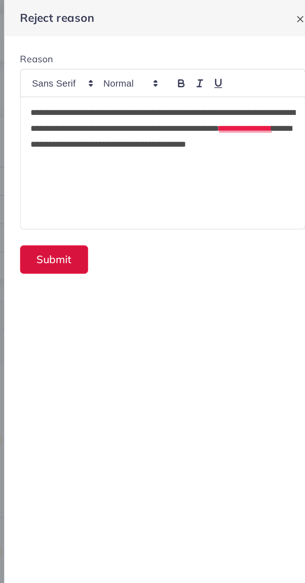
click at [177, 124] on button "Submit" at bounding box center [179, 122] width 32 height 13
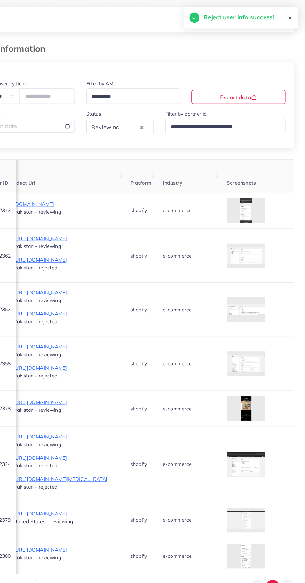
scroll to position [0, 396]
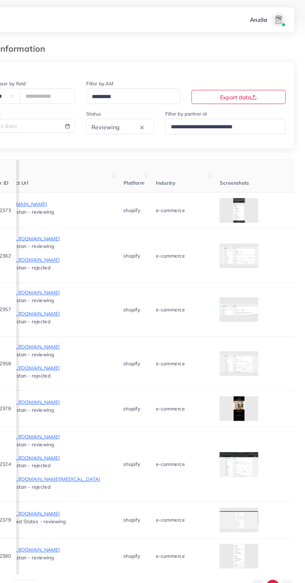
click at [0, 0] on div at bounding box center [0, 0] width 0 height 0
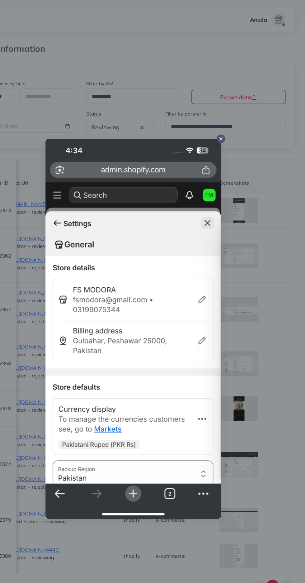
click at [268, 316] on div at bounding box center [152, 291] width 305 height 583
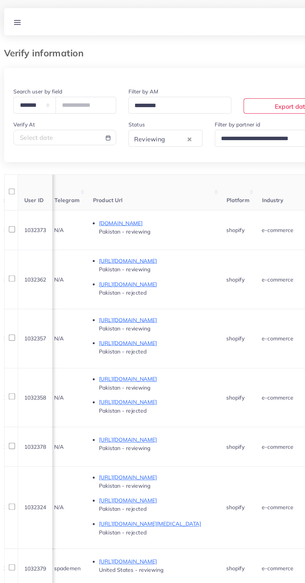
scroll to position [0, 312]
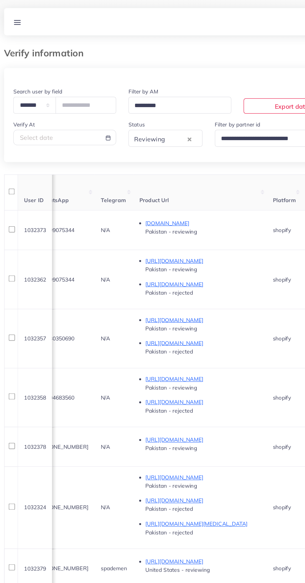
copy span "03199075344"
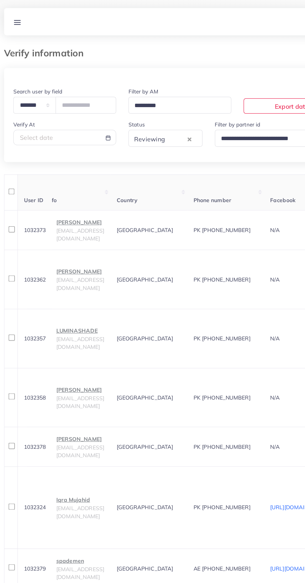
scroll to position [0, 0]
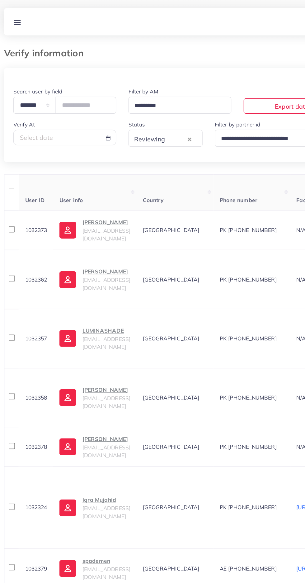
click at [82, 191] on span "fazalraheem0000007@gmail.com" at bounding box center [93, 190] width 39 height 12
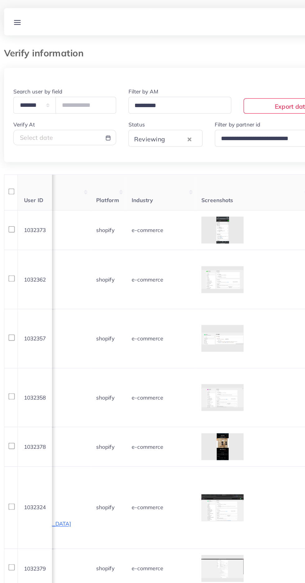
scroll to position [0, 751]
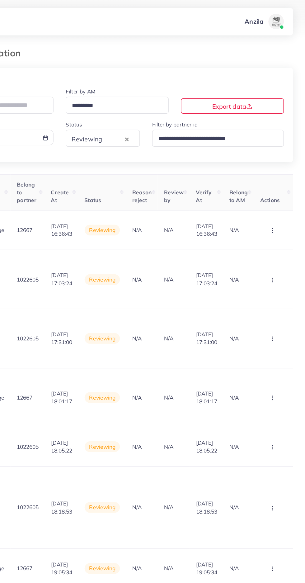
click at [279, 187] on circle "button" at bounding box center [279, 187] width 0 height 0
click at [276, 220] on link "Reject" at bounding box center [268, 220] width 49 height 14
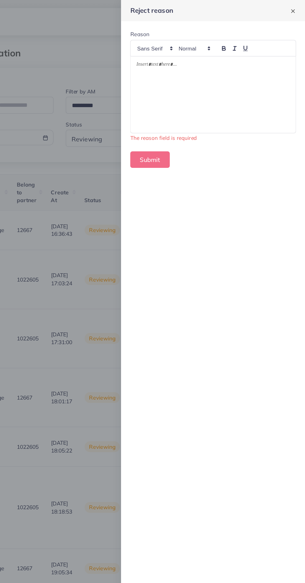
click at [252, 55] on p at bounding box center [230, 53] width 125 height 7
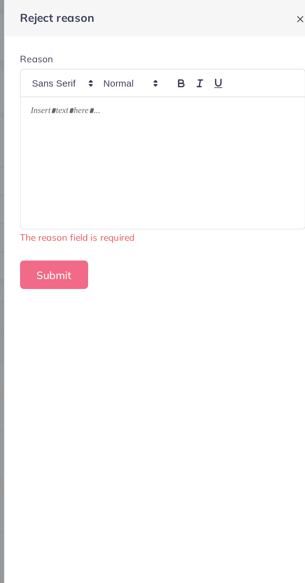
click at [208, 82] on div at bounding box center [231, 77] width 134 height 62
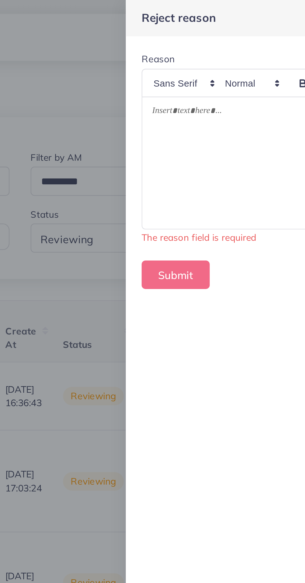
scroll to position [0, 0]
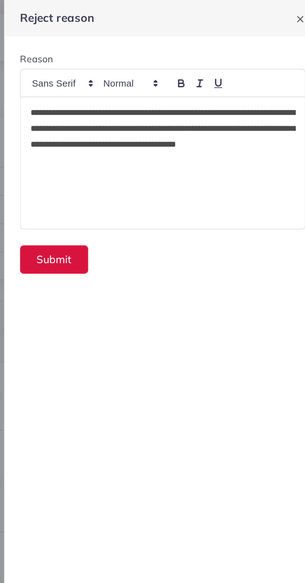
click at [185, 124] on button "Submit" at bounding box center [179, 122] width 32 height 13
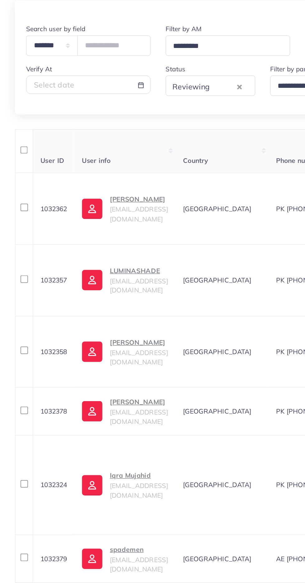
click at [77, 192] on p "Muhammad shehryar" at bounding box center [93, 187] width 39 height 7
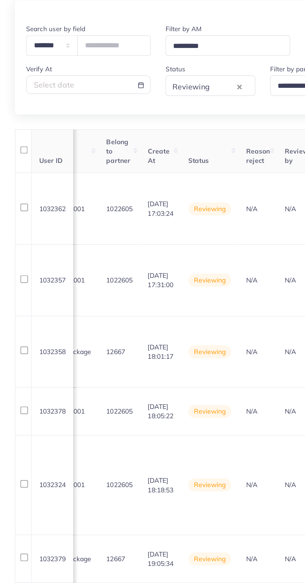
scroll to position [0, 751]
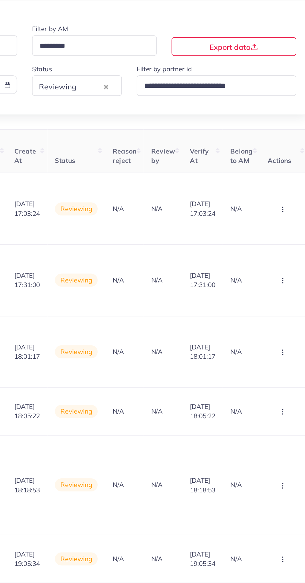
click at [279, 195] on circle "button" at bounding box center [279, 195] width 0 height 0
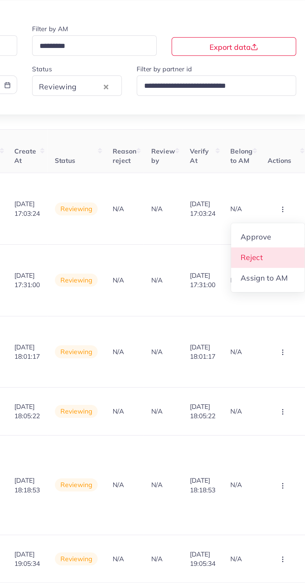
click at [272, 227] on link "Reject" at bounding box center [268, 228] width 49 height 14
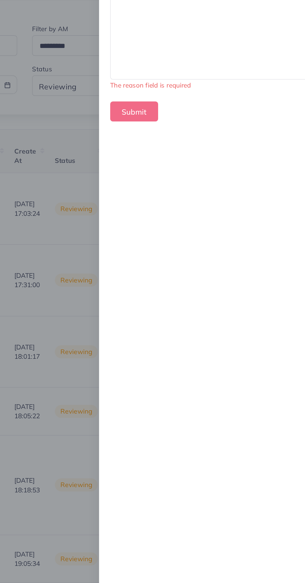
click at [188, 87] on div at bounding box center [231, 77] width 134 height 62
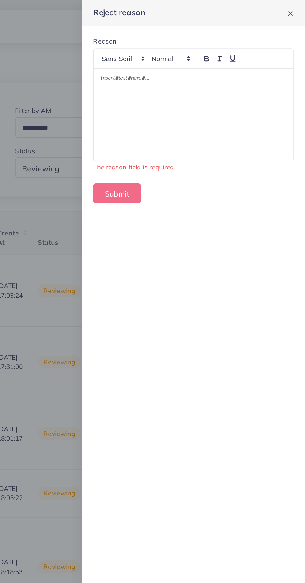
scroll to position [0, 0]
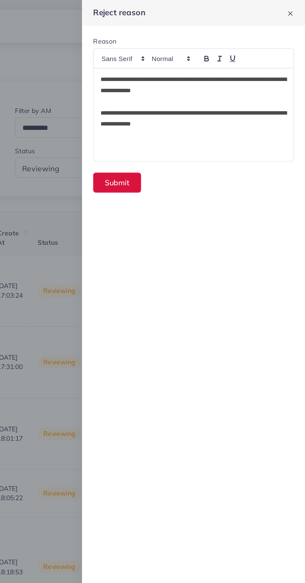
click at [180, 124] on button "Submit" at bounding box center [179, 122] width 32 height 13
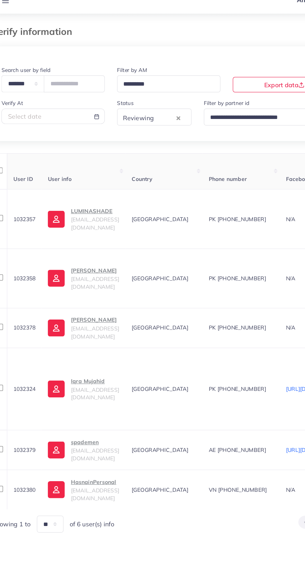
click at [87, 196] on span "luminateam09@gmail.com" at bounding box center [93, 198] width 39 height 12
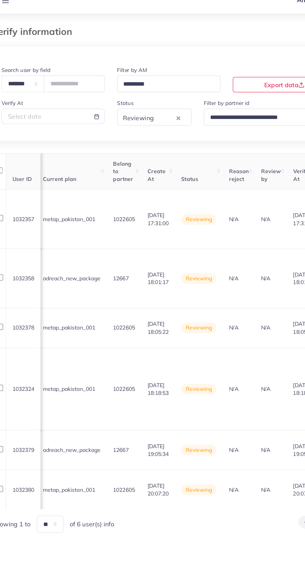
scroll to position [0, 751]
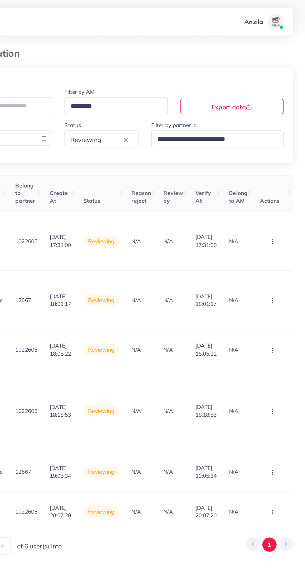
click at [279, 195] on circle "button" at bounding box center [279, 195] width 0 height 0
click at [273, 226] on link "Reject" at bounding box center [268, 228] width 49 height 14
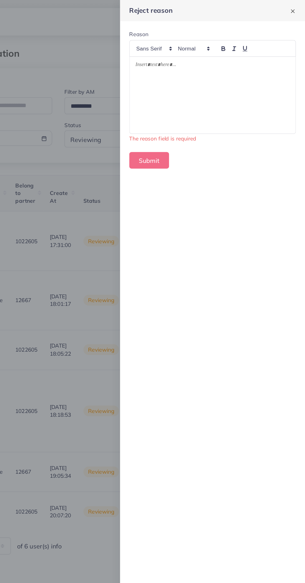
click at [189, 73] on div at bounding box center [231, 77] width 134 height 62
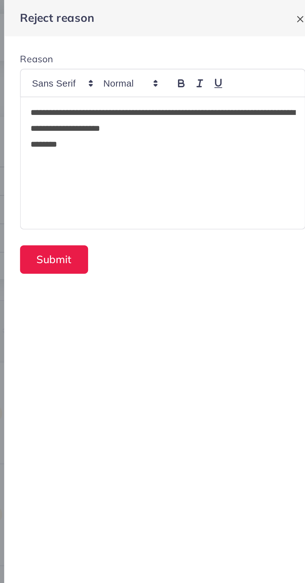
scroll to position [0, 0]
click at [177, 124] on button "Submit" at bounding box center [179, 122] width 32 height 13
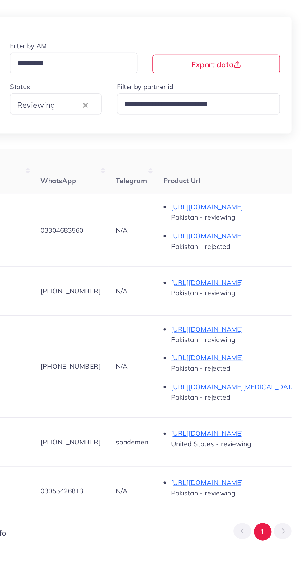
scroll to position [0, 227]
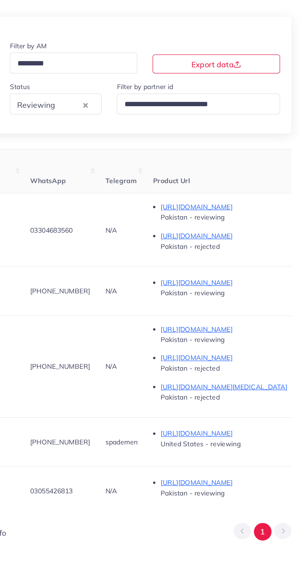
copy span "03304683560"
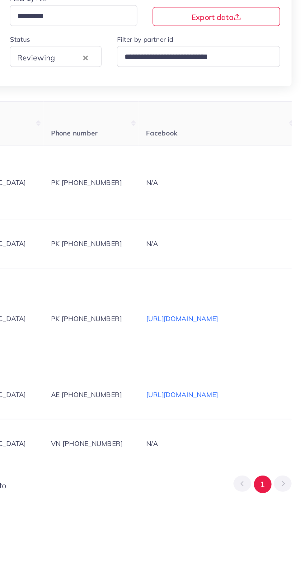
scroll to position [0, 0]
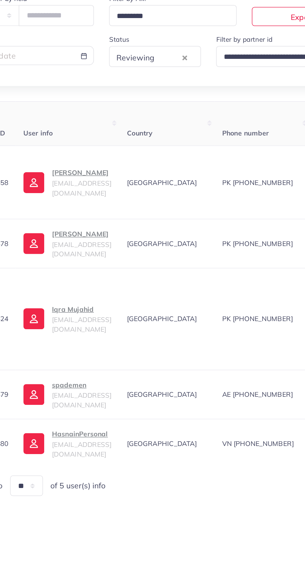
click at [88, 190] on p "Ayan Butt" at bounding box center [93, 187] width 39 height 7
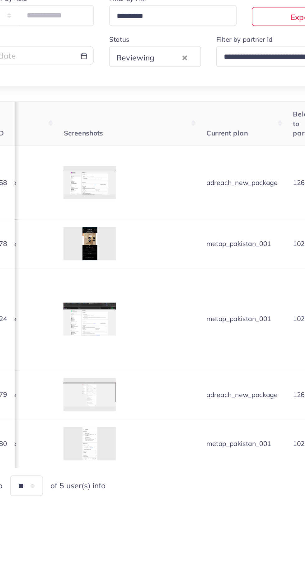
scroll to position [0, 751]
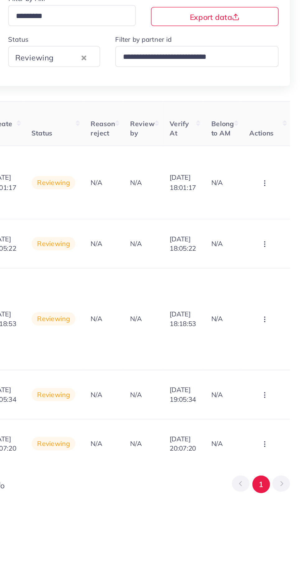
click at [289, 193] on button "button" at bounding box center [280, 195] width 22 height 14
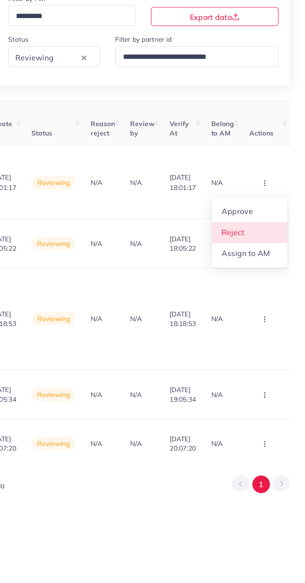
click at [256, 225] on span "Reject" at bounding box center [258, 227] width 15 height 6
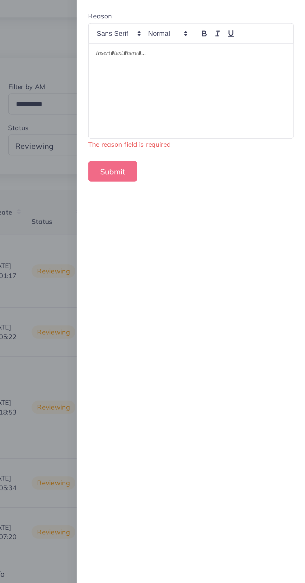
click at [241, 83] on div at bounding box center [231, 77] width 134 height 62
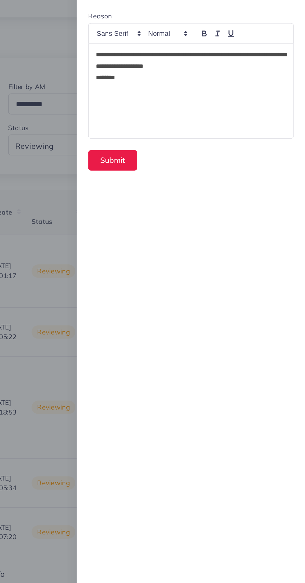
scroll to position [0, 0]
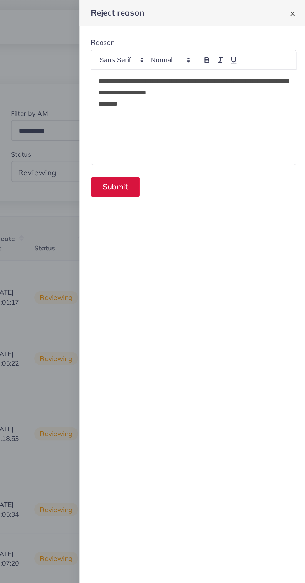
click at [180, 119] on button "Submit" at bounding box center [179, 122] width 32 height 13
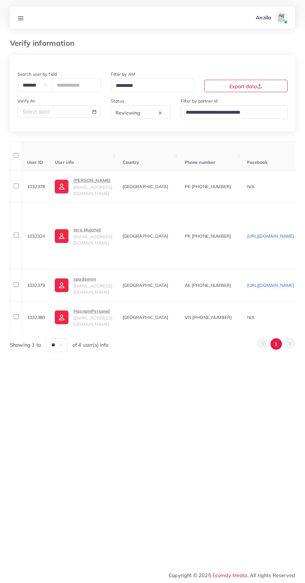
click at [96, 184] on p "Ahmad Sajjad" at bounding box center [93, 180] width 39 height 7
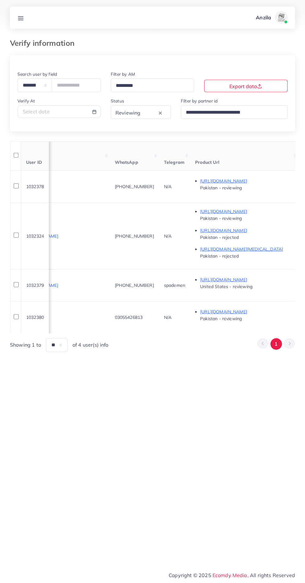
scroll to position [0, 236]
copy span "+923022882889"
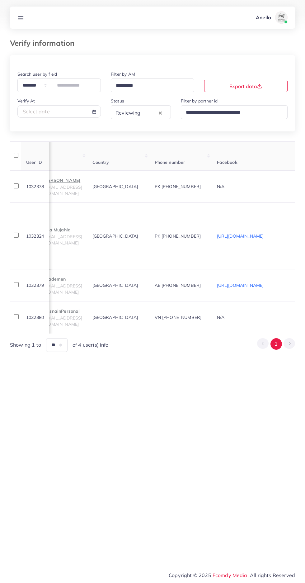
scroll to position [0, 0]
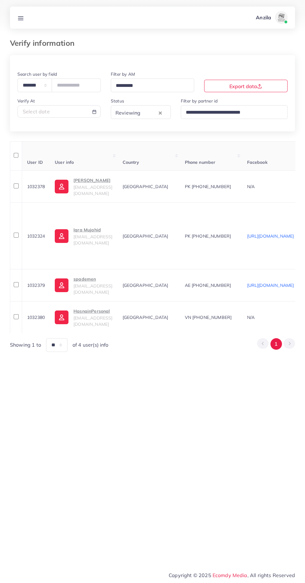
click at [93, 184] on p "Ahmad Sajjad" at bounding box center [93, 180] width 39 height 7
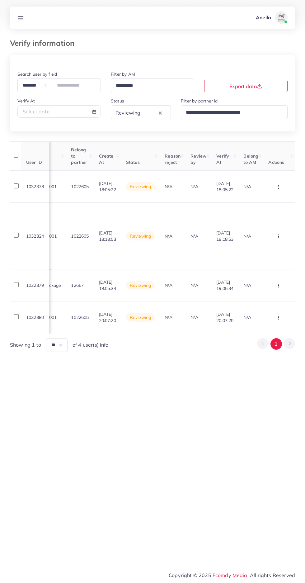
click at [279, 187] on circle "button" at bounding box center [279, 187] width 0 height 0
click at [275, 218] on link "Reject" at bounding box center [268, 220] width 49 height 14
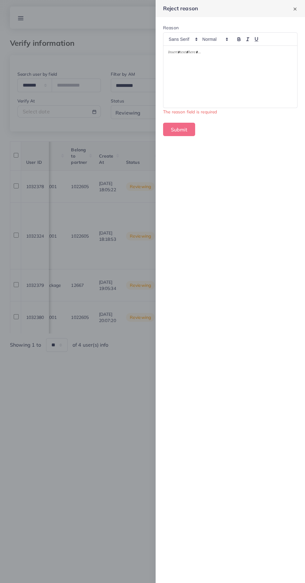
click at [217, 71] on div at bounding box center [231, 77] width 134 height 62
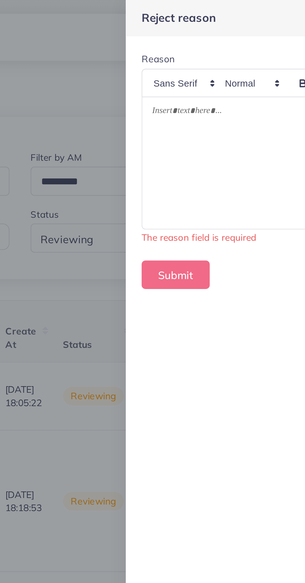
scroll to position [23, 0]
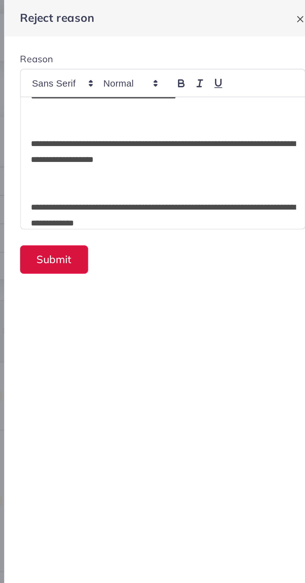
click at [187, 122] on button "Submit" at bounding box center [179, 122] width 32 height 13
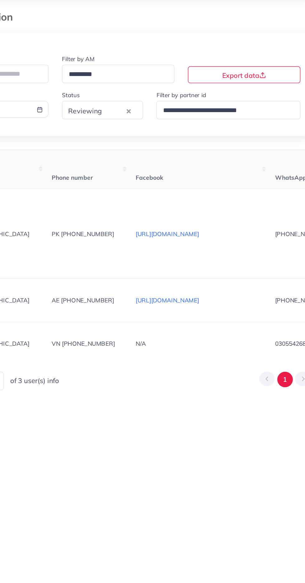
scroll to position [0, 0]
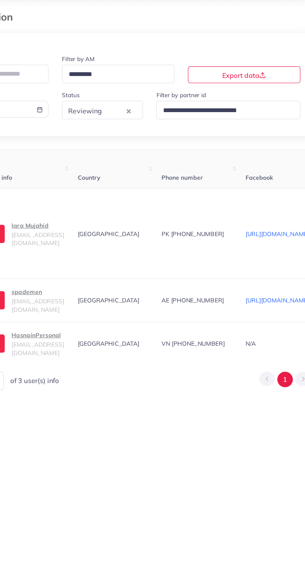
click at [112, 202] on p "Iqra Mujahid" at bounding box center [93, 197] width 39 height 7
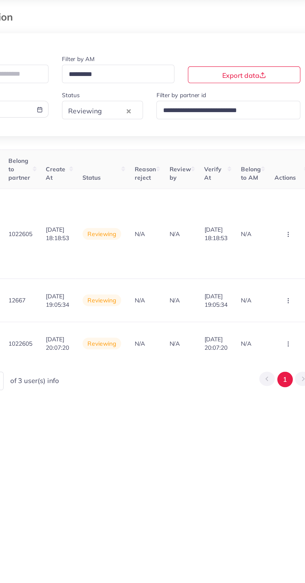
scroll to position [0, 751]
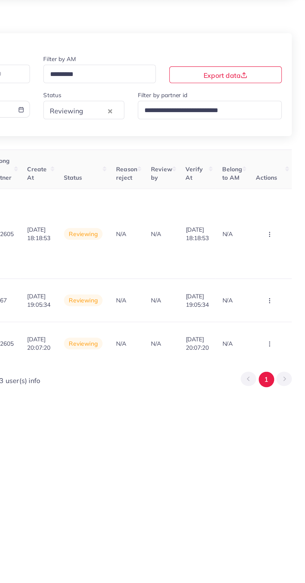
click at [278, 206] on icon "button" at bounding box center [278, 204] width 5 height 5
click at [268, 221] on span "Approve" at bounding box center [261, 223] width 21 height 6
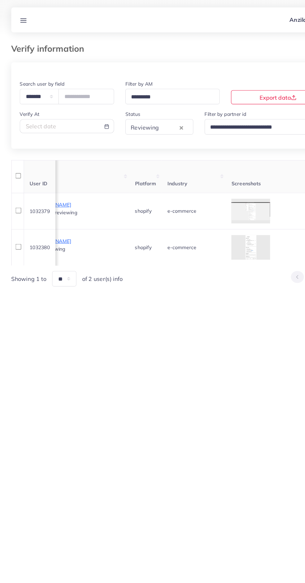
scroll to position [0, 441]
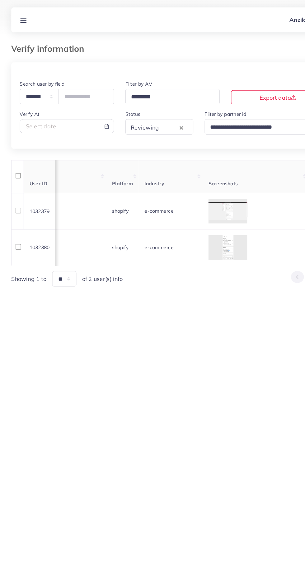
click at [0, 0] on div at bounding box center [0, 0] width 0 height 0
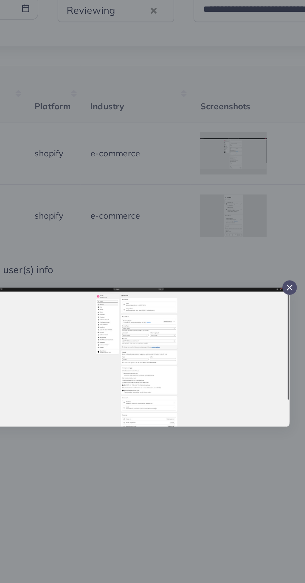
click at [136, 355] on div at bounding box center [152, 291] width 305 height 583
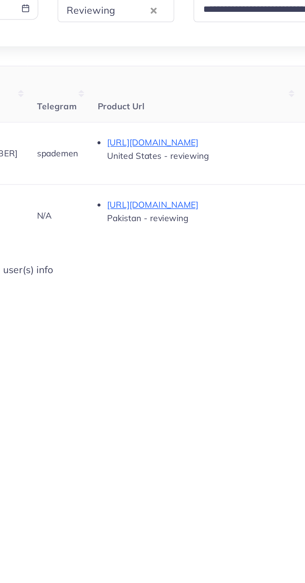
scroll to position [0, 275]
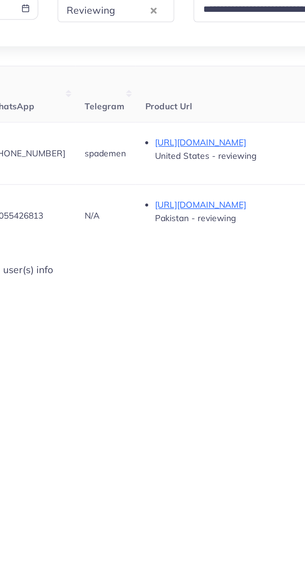
copy span "+971 55 739 8190"
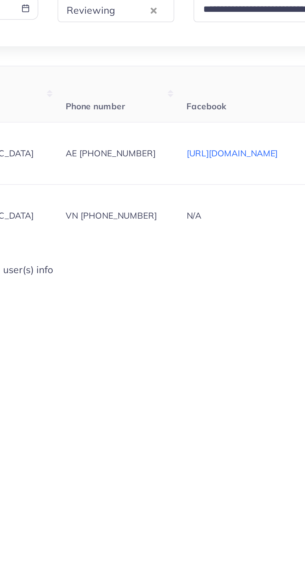
scroll to position [0, 0]
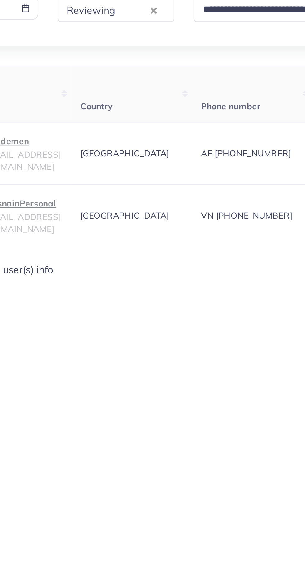
click at [109, 184] on p "spademen" at bounding box center [93, 180] width 39 height 7
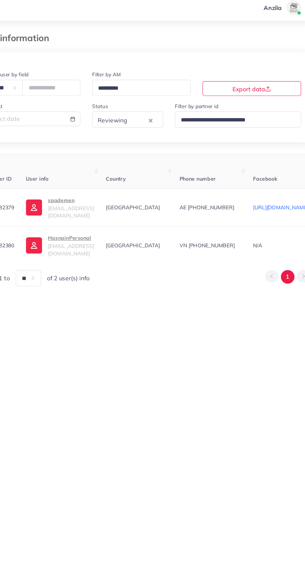
click at [84, 188] on span "spademen1@gmail.com" at bounding box center [93, 190] width 39 height 12
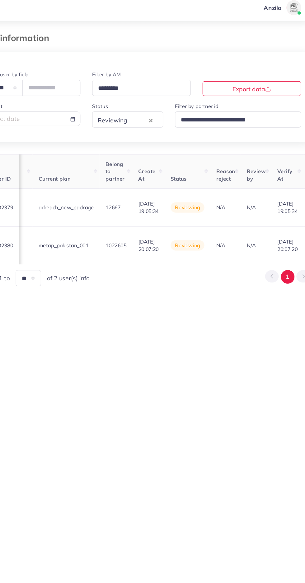
scroll to position [0, 745]
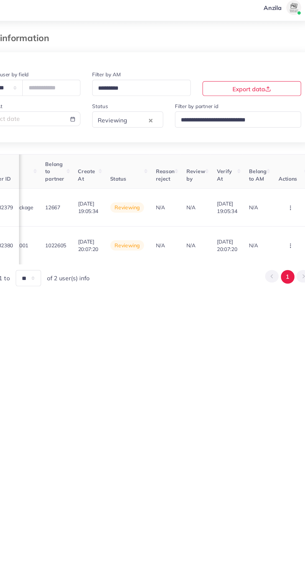
click at [279, 187] on circle "button" at bounding box center [279, 187] width 0 height 0
click at [278, 166] on link "Reject" at bounding box center [268, 167] width 49 height 14
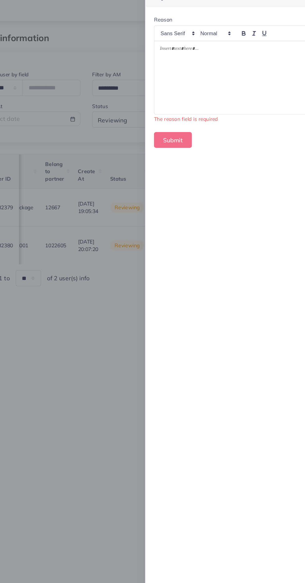
click at [246, 82] on div at bounding box center [231, 77] width 134 height 62
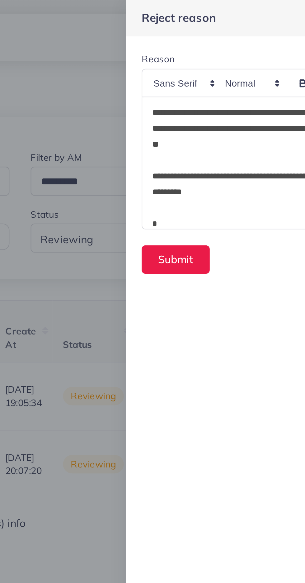
scroll to position [98, 0]
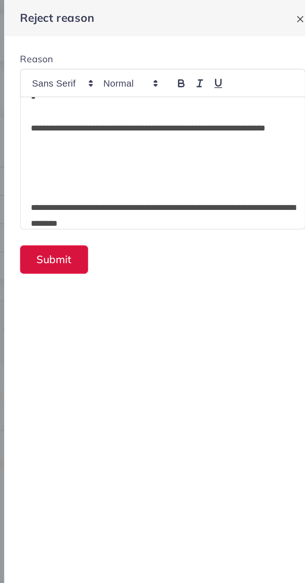
click at [185, 124] on button "Submit" at bounding box center [179, 122] width 32 height 13
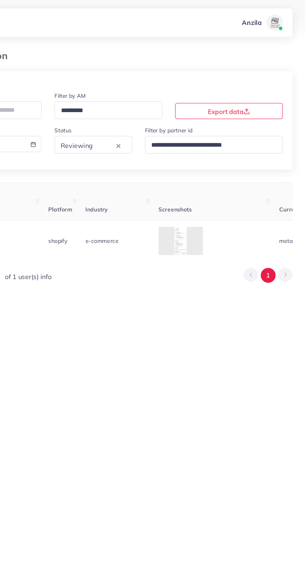
scroll to position [0, 423]
click at [0, 0] on div at bounding box center [0, 0] width 0 height 0
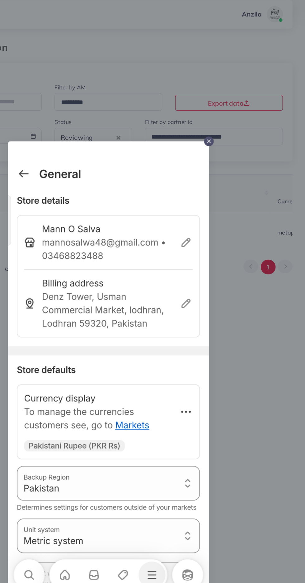
click at [260, 265] on div at bounding box center [152, 291] width 305 height 583
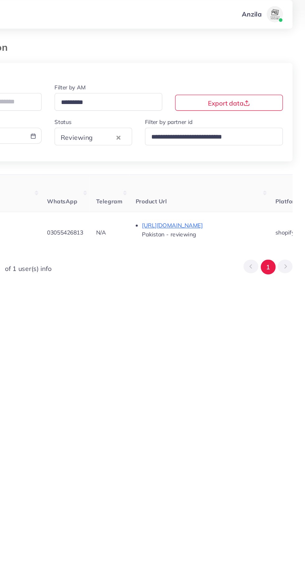
scroll to position [0, 243]
copy span "03055426813"
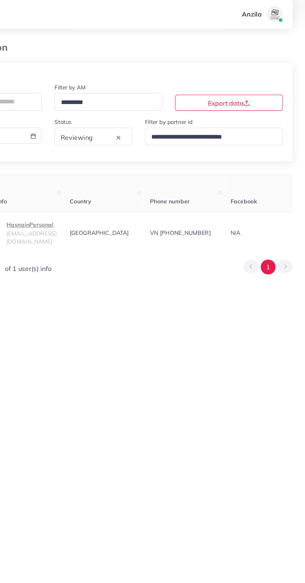
click at [112, 183] on p "HasnainPersonal" at bounding box center [93, 180] width 39 height 7
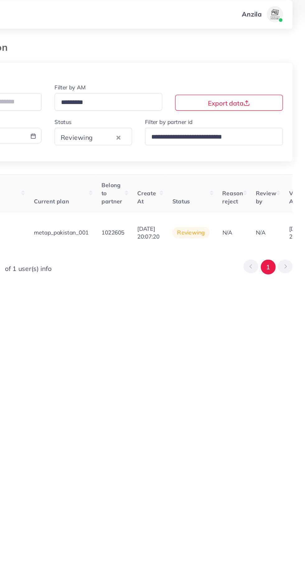
scroll to position [0, 739]
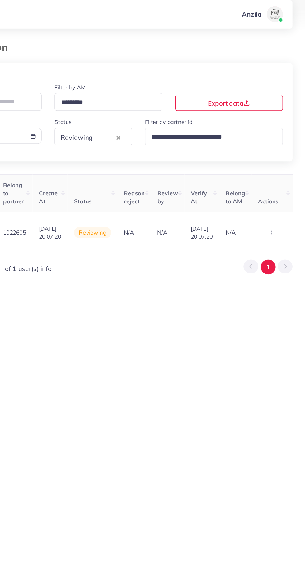
click at [279, 186] on circle "button" at bounding box center [279, 185] width 0 height 0
click at [282, 163] on link "Reject" at bounding box center [268, 167] width 49 height 14
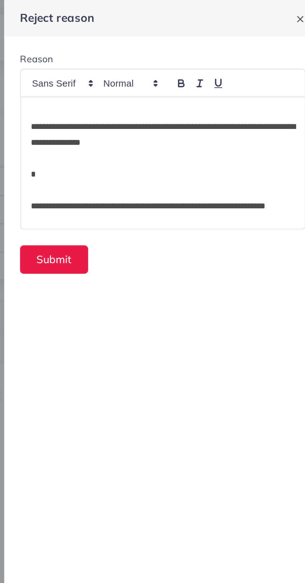
scroll to position [0, 0]
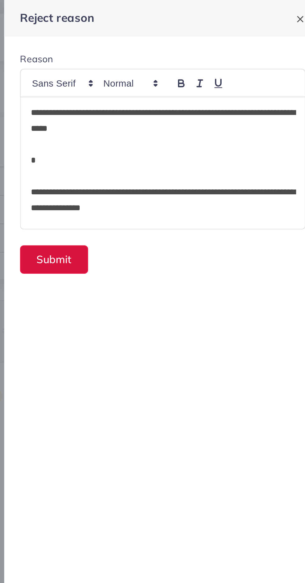
click at [183, 123] on button "Submit" at bounding box center [179, 122] width 32 height 13
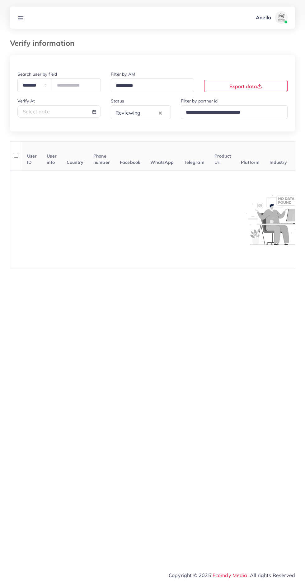
click at [24, 17] on link at bounding box center [21, 18] width 12 height 8
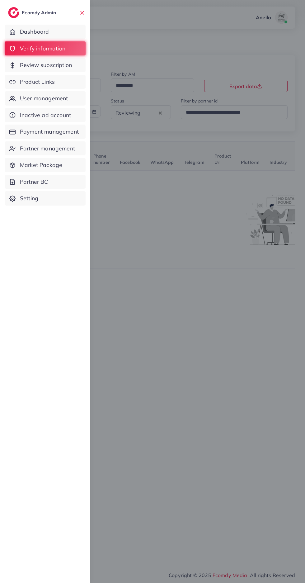
click at [50, 84] on span "Product Links" at bounding box center [37, 82] width 35 height 8
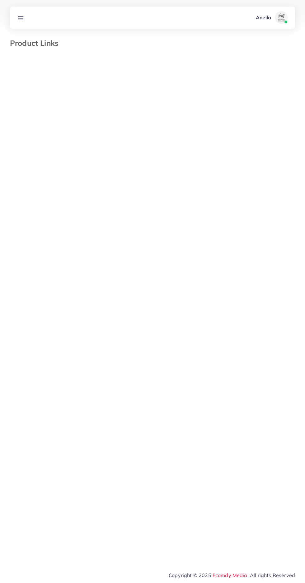
select select "*********"
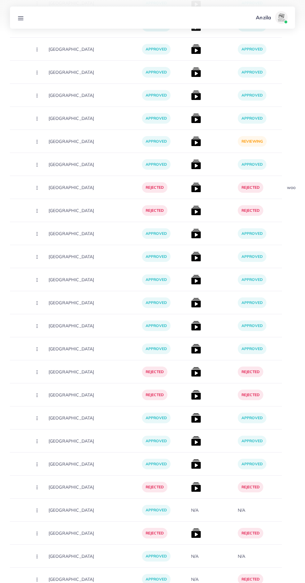
scroll to position [411, 0]
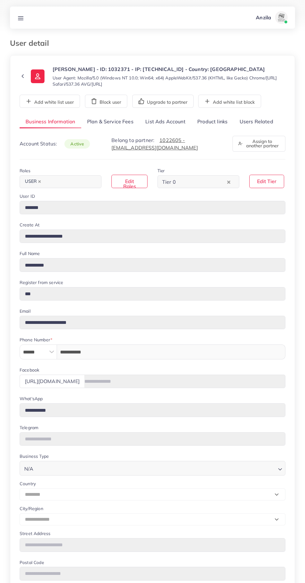
select select "********"
click at [260, 119] on link "Users Related" at bounding box center [256, 121] width 45 height 13
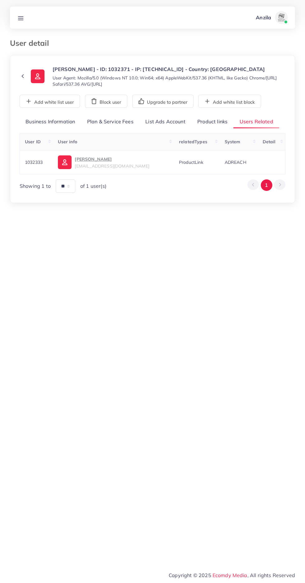
click at [218, 122] on link "Product links" at bounding box center [213, 121] width 42 height 13
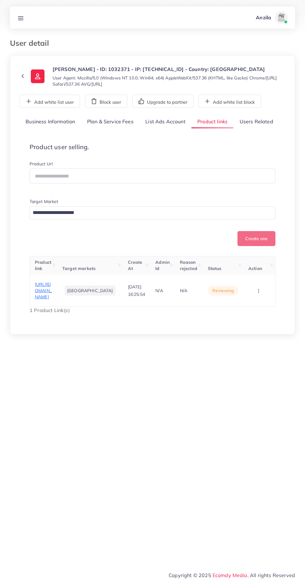
click at [264, 122] on link "Users Related" at bounding box center [256, 121] width 45 height 13
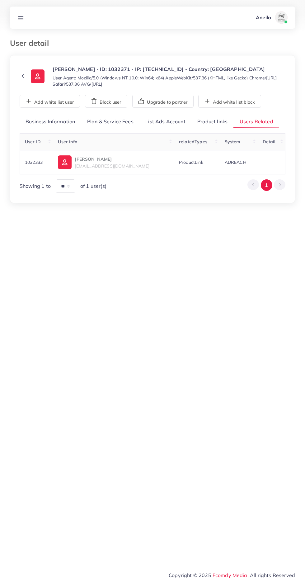
click at [93, 161] on p "[PERSON_NAME]" at bounding box center [112, 158] width 74 height 7
click at [206, 122] on link "Product links" at bounding box center [213, 121] width 42 height 13
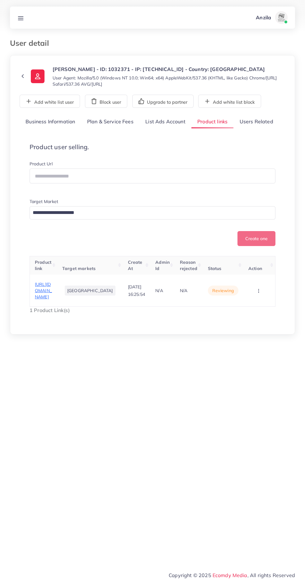
click at [52, 300] on span "[URL][DOMAIN_NAME]" at bounding box center [43, 291] width 17 height 18
click at [259, 291] on circle "button" at bounding box center [259, 291] width 0 height 0
click at [250, 313] on span "Approve" at bounding box center [248, 310] width 21 height 6
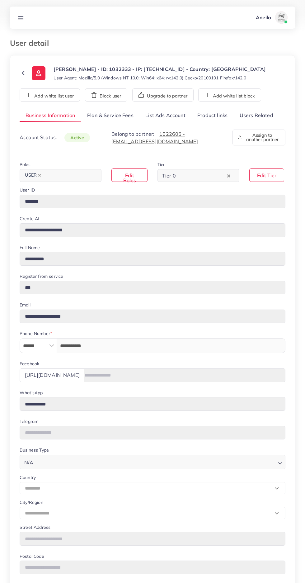
select select "********"
click at [166, 115] on link "List Ads Account" at bounding box center [166, 115] width 52 height 13
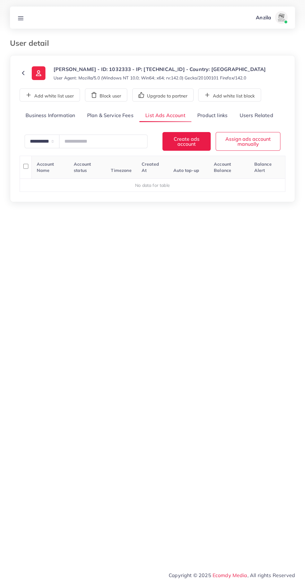
click at [213, 115] on link "Product links" at bounding box center [213, 115] width 42 height 13
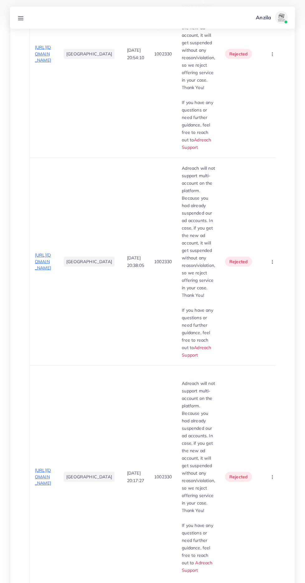
scroll to position [340, 0]
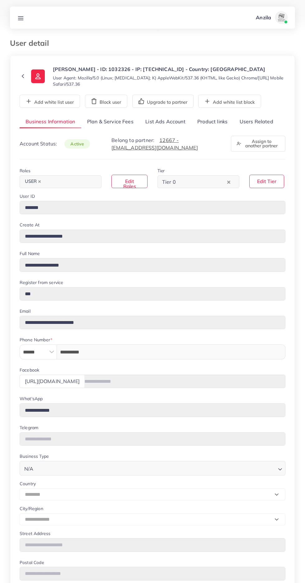
select select "********"
click at [254, 128] on link "Users Related" at bounding box center [256, 121] width 45 height 13
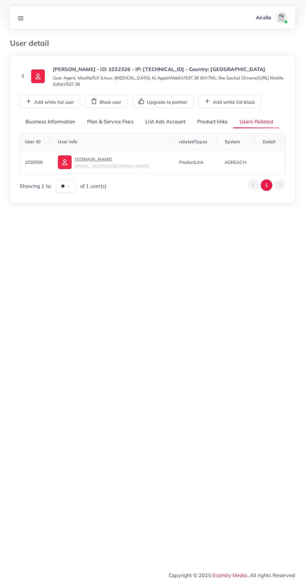
click at [213, 127] on link "Product links" at bounding box center [213, 121] width 42 height 13
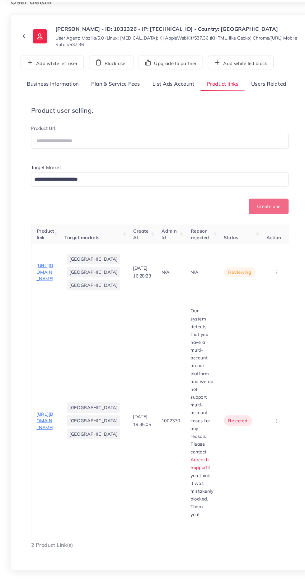
scroll to position [12, 0]
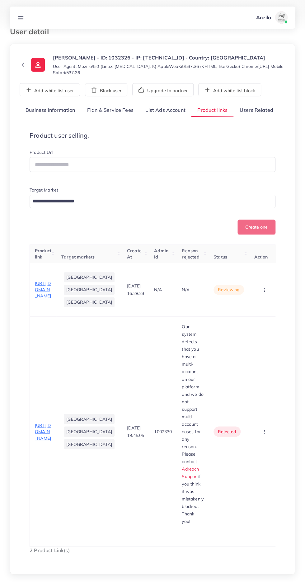
click at [182, 351] on span "Our system detects that you have a multi-account on our platform and we do not …" at bounding box center [193, 394] width 22 height 140
click at [149, 380] on td "1002330" at bounding box center [163, 432] width 28 height 230
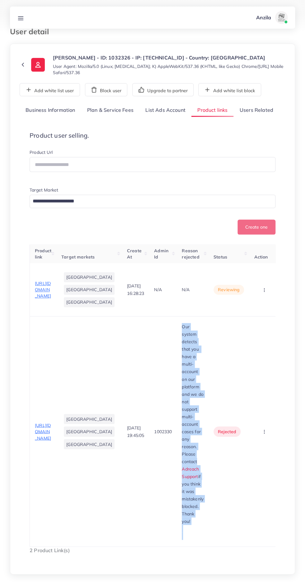
copy div "Our system detects that you have a multi-account on our platform and we do not …"
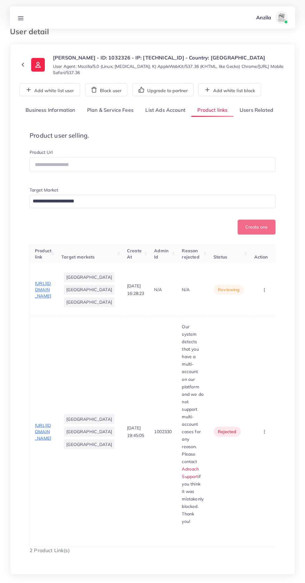
click at [265, 290] on circle "button" at bounding box center [265, 290] width 0 height 0
click at [244, 326] on span "Reject" at bounding box center [251, 322] width 15 height 6
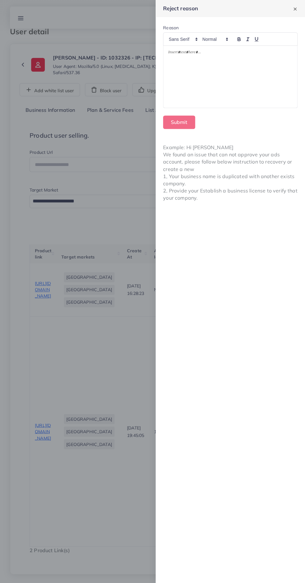
click at [253, 84] on div at bounding box center [231, 77] width 134 height 62
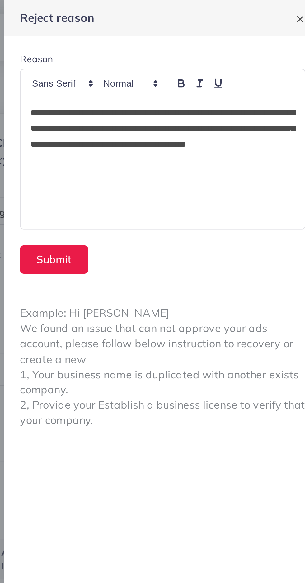
scroll to position [7, 0]
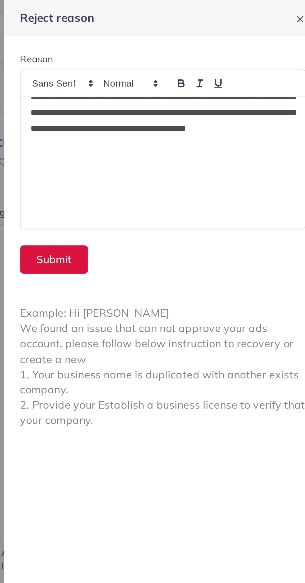
click at [185, 122] on button "Submit" at bounding box center [179, 122] width 32 height 13
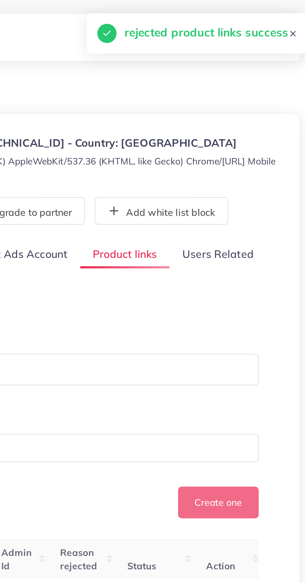
scroll to position [0, 0]
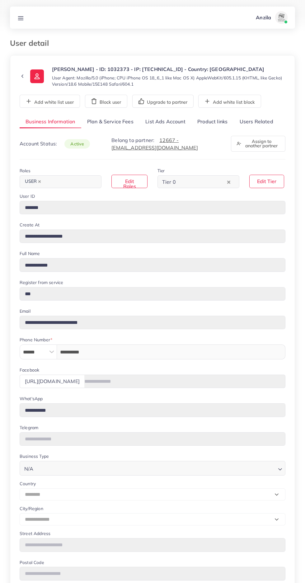
select select "********"
click at [259, 122] on link "Users Related" at bounding box center [256, 121] width 45 height 13
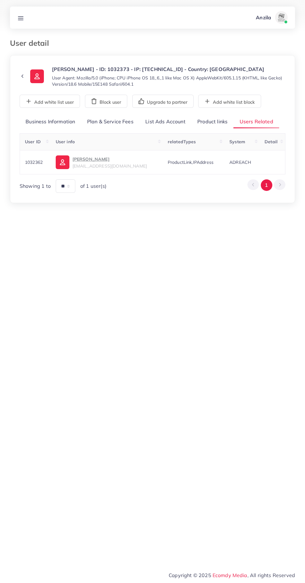
click at [210, 121] on link "Product links" at bounding box center [213, 121] width 42 height 13
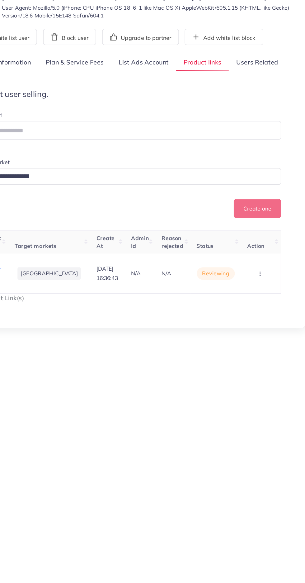
click at [266, 120] on link "Users Related" at bounding box center [256, 121] width 45 height 13
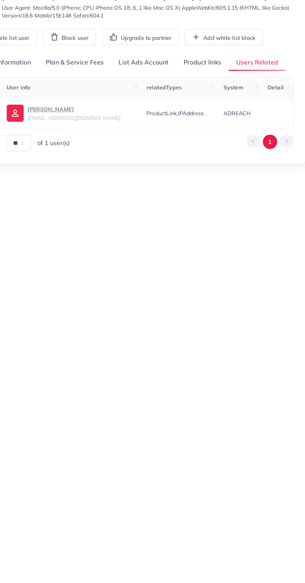
click at [103, 161] on p "[PERSON_NAME]" at bounding box center [110, 158] width 74 height 7
click at [215, 122] on link "Product links" at bounding box center [213, 121] width 42 height 13
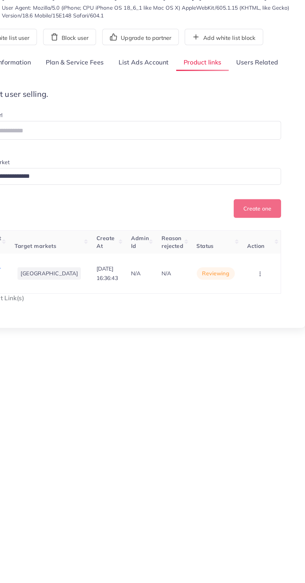
click at [259, 291] on circle "button" at bounding box center [259, 291] width 0 height 0
click at [251, 280] on span "Reject" at bounding box center [245, 283] width 15 height 6
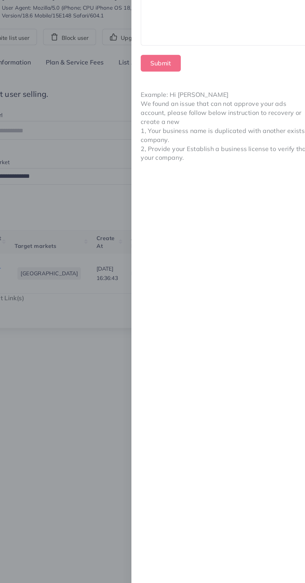
click at [235, 102] on div at bounding box center [231, 77] width 134 height 62
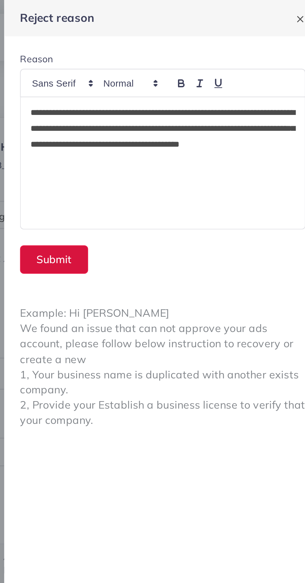
click at [184, 124] on button "Submit" at bounding box center [179, 122] width 32 height 13
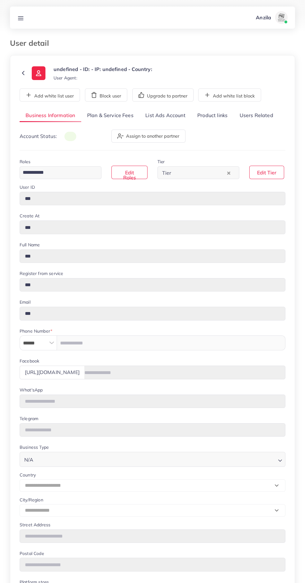
type input "*******"
type input "**********"
type input "******"
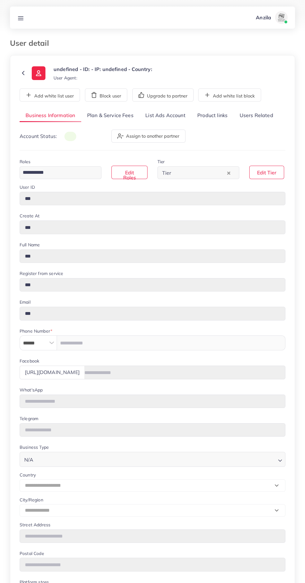
type input "**********"
select select "********"
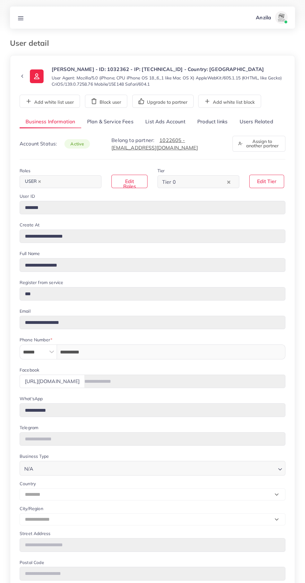
click at [171, 120] on link "List Ads Account" at bounding box center [166, 121] width 52 height 13
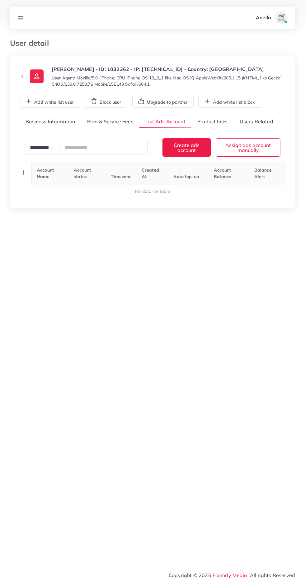
click at [213, 120] on link "Product links" at bounding box center [213, 121] width 42 height 13
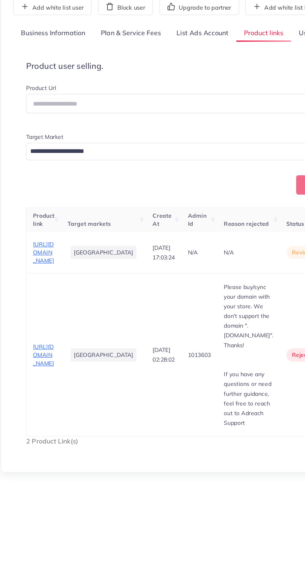
scroll to position [0, 1]
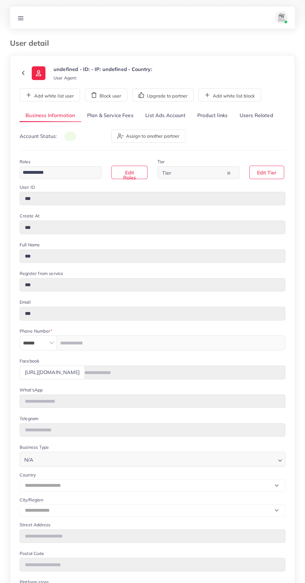
click at [258, 114] on link "Users Related" at bounding box center [256, 115] width 45 height 13
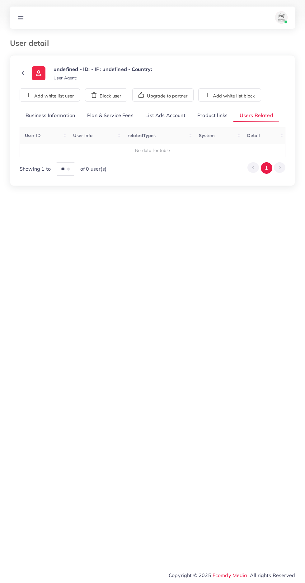
click at [213, 115] on link "Product links" at bounding box center [213, 115] width 42 height 13
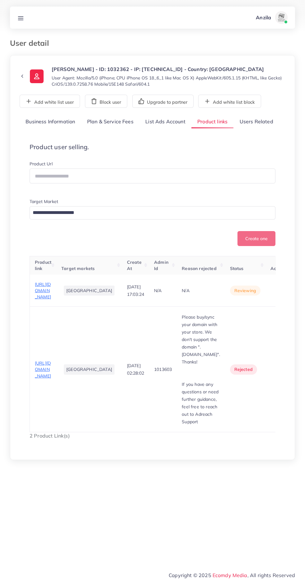
click at [252, 120] on link "Users Related" at bounding box center [256, 121] width 45 height 13
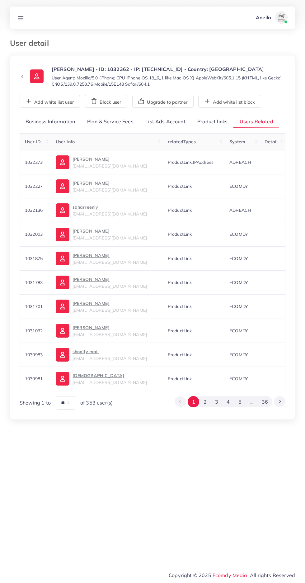
click at [214, 129] on div "**********" at bounding box center [153, 262] width 266 height 294
click at [218, 119] on link "Product links" at bounding box center [213, 121] width 42 height 13
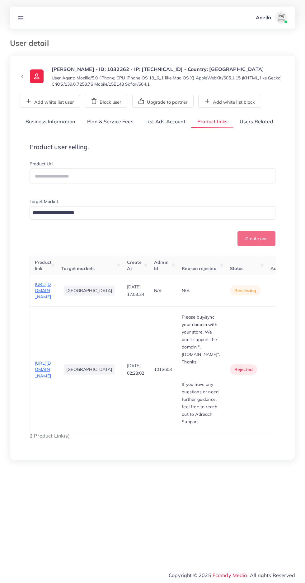
click at [43, 300] on span "https://fsmodora.store/products/pure-leather-wallet" at bounding box center [43, 291] width 16 height 18
click at [279, 294] on icon "button" at bounding box center [281, 291] width 5 height 5
click at [246, 333] on ul "Approve Reject" at bounding box center [271, 316] width 50 height 33
click at [266, 346] on td "Approve Reject" at bounding box center [282, 370] width 32 height 126
click at [271, 298] on button "button" at bounding box center [282, 291] width 22 height 14
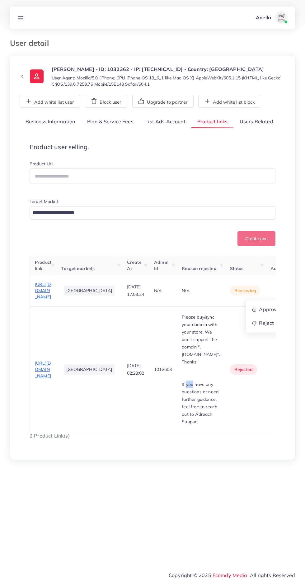
click at [149, 433] on td "1013603" at bounding box center [163, 370] width 28 height 126
click at [177, 433] on td "Please buy/sync your domain with your store. We don't support the domain ".mysh…" at bounding box center [201, 370] width 48 height 126
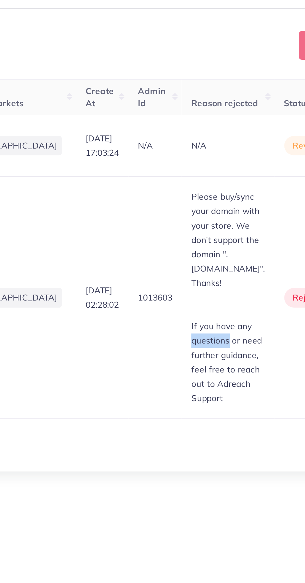
click at [182, 426] on p "If you have any questions or need further guidance, feel free to reach out to A…" at bounding box center [201, 403] width 38 height 45
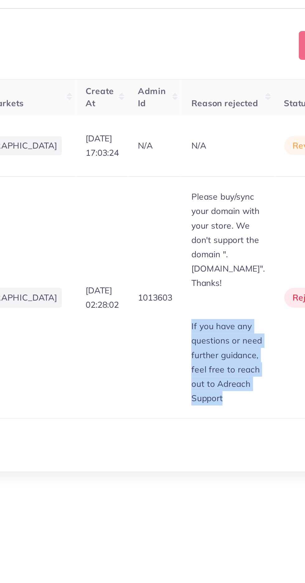
copy p "If you have any questions or need further guidance, feel free to reach out to A…"
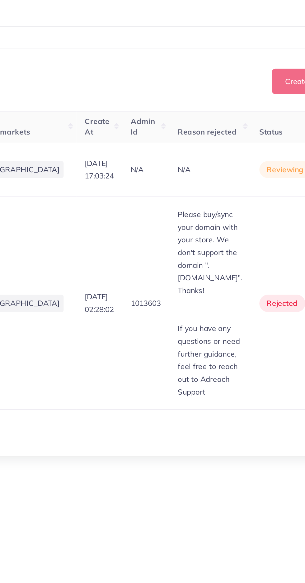
scroll to position [0, 1]
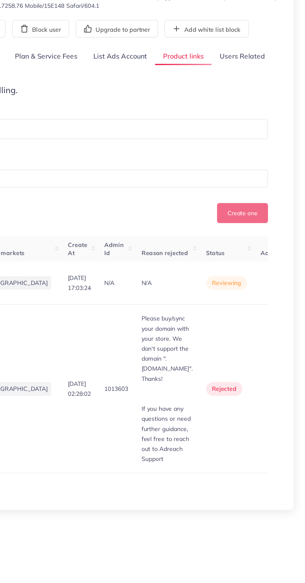
click at [280, 293] on circle "button" at bounding box center [280, 292] width 0 height 0
click at [255, 330] on link "Reject" at bounding box center [270, 324] width 49 height 14
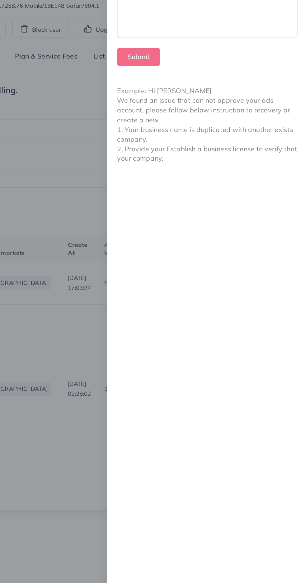
click at [192, 87] on div at bounding box center [231, 77] width 134 height 62
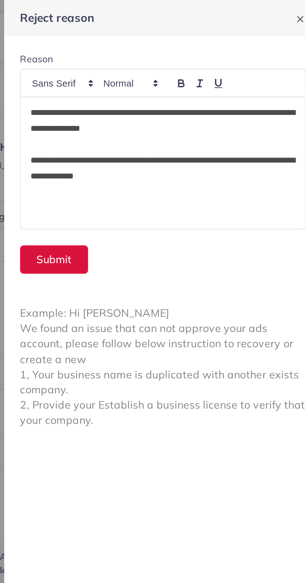
click at [182, 128] on button "Submit" at bounding box center [179, 122] width 32 height 13
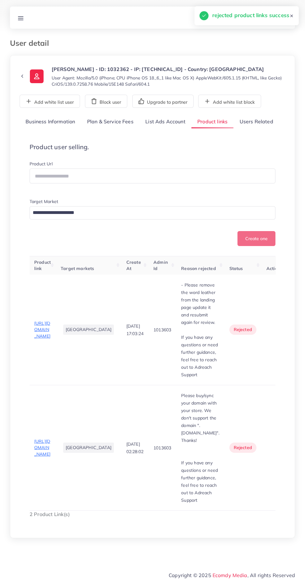
scroll to position [0, 0]
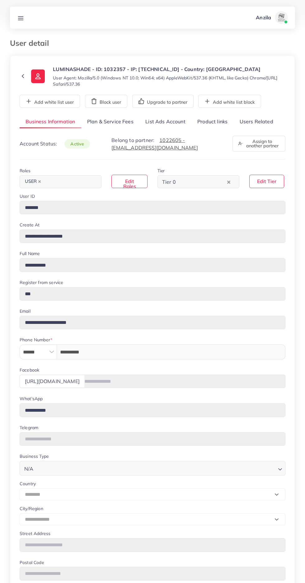
select select "********"
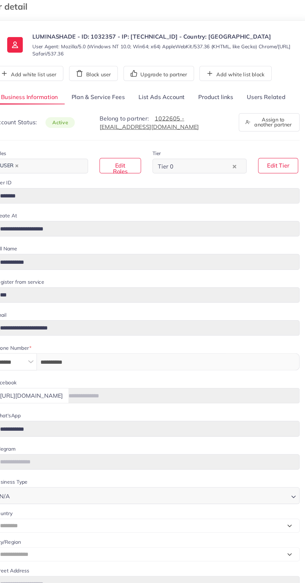
click at [256, 119] on link "Users Related" at bounding box center [256, 121] width 45 height 13
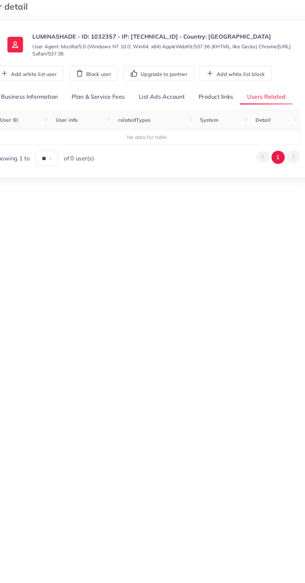
click at [208, 119] on link "Product links" at bounding box center [213, 121] width 42 height 13
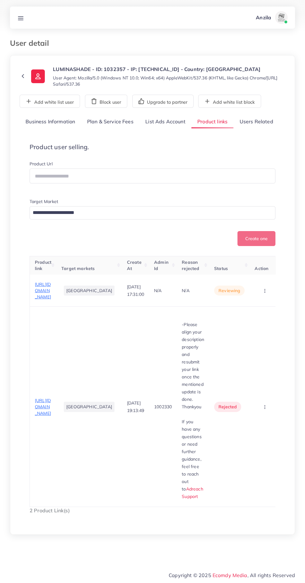
click at [42, 300] on span "[URL][DOMAIN_NAME]" at bounding box center [43, 291] width 16 height 18
click at [268, 295] on button "button" at bounding box center [266, 291] width 22 height 14
click at [250, 330] on link "Reject" at bounding box center [255, 324] width 49 height 14
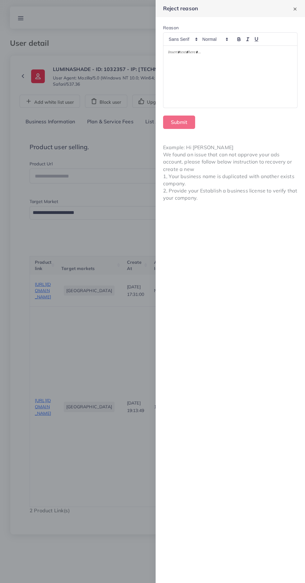
click at [205, 78] on div at bounding box center [231, 77] width 134 height 62
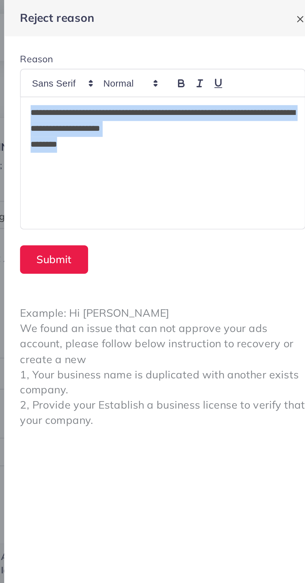
copy div "**********"
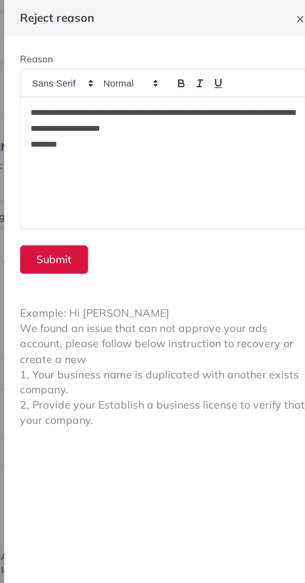
click at [174, 124] on button "Submit" at bounding box center [179, 122] width 32 height 13
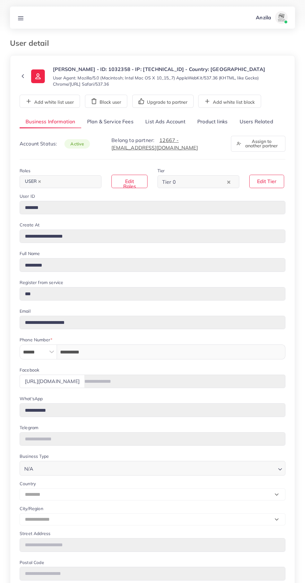
select select "********"
click at [249, 121] on link "Users Related" at bounding box center [256, 121] width 45 height 13
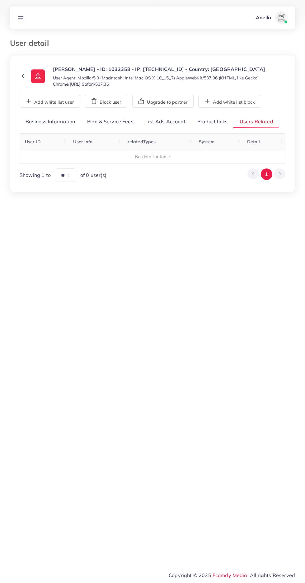
click at [206, 120] on link "Product links" at bounding box center [213, 121] width 42 height 13
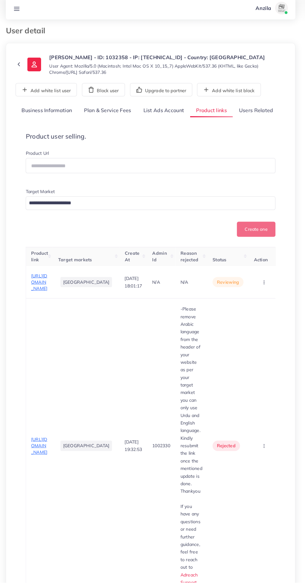
scroll to position [4, 0]
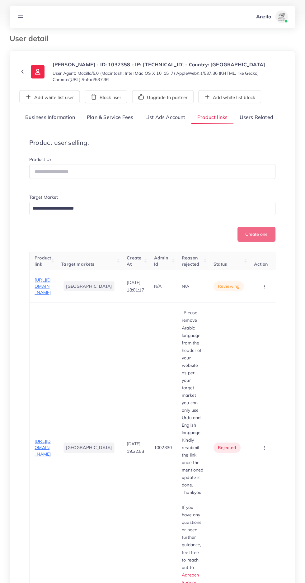
click at [36, 457] on span "https://theframes.pk/products/elegant-abstract-woman-painting-modern-wall-art-c…" at bounding box center [43, 448] width 16 height 18
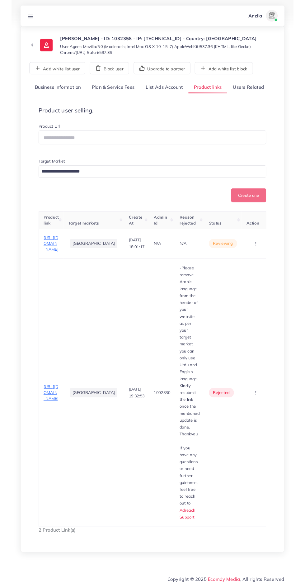
scroll to position [37, 0]
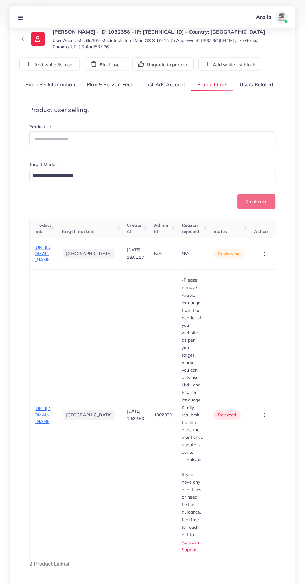
click at [262, 418] on icon "button" at bounding box center [264, 415] width 5 height 5
click at [246, 437] on span "Approve" at bounding box center [254, 434] width 21 height 6
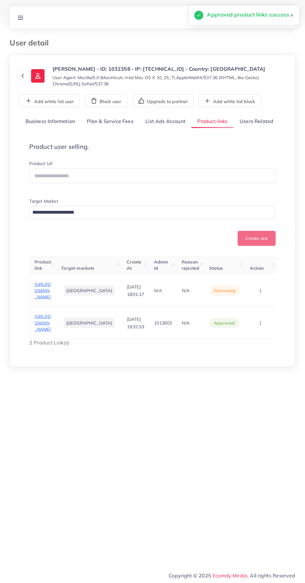
scroll to position [0, 0]
click at [260, 323] on circle "button" at bounding box center [260, 323] width 0 height 0
click at [253, 311] on link "Reject" at bounding box center [250, 304] width 49 height 14
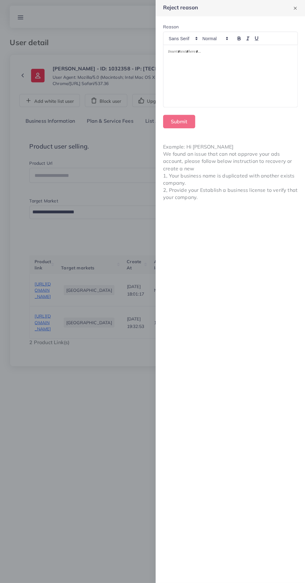
click at [256, 87] on div at bounding box center [231, 77] width 134 height 62
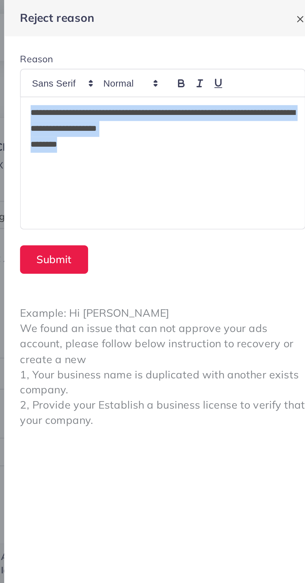
copy div "**********"
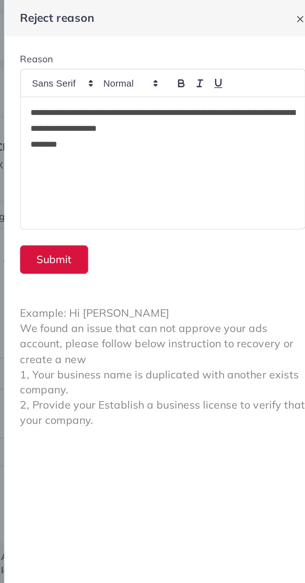
click at [181, 125] on button "Submit" at bounding box center [179, 122] width 32 height 13
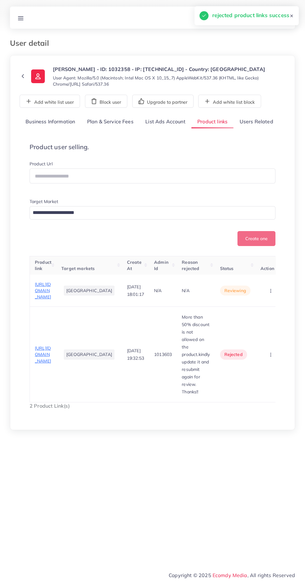
click at [46, 300] on span "https://theframes.pk/products/learn-to-rest-not-quit-motivational-wall-art" at bounding box center [43, 291] width 16 height 18
click at [271, 291] on circle "button" at bounding box center [271, 291] width 0 height 0
click at [251, 327] on span "Reject" at bounding box center [257, 323] width 15 height 6
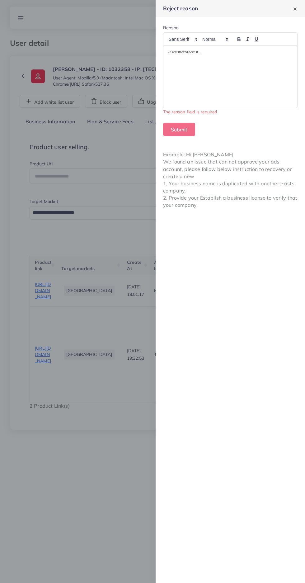
click at [237, 77] on div at bounding box center [231, 77] width 134 height 62
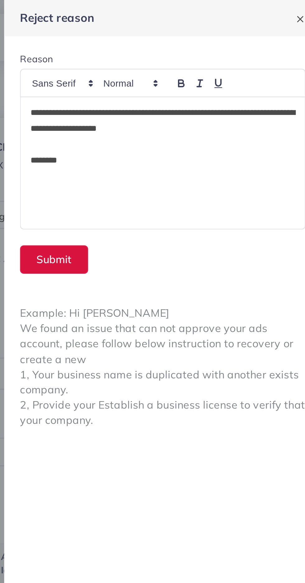
click at [182, 120] on button "Submit" at bounding box center [179, 122] width 32 height 13
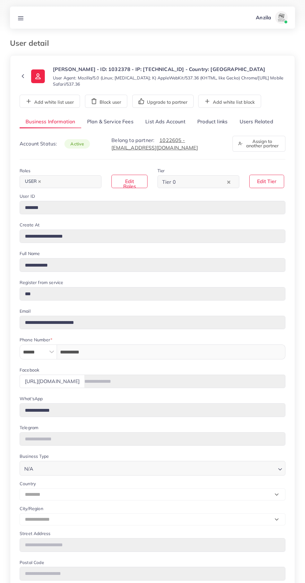
click at [211, 127] on link "Product links" at bounding box center [213, 121] width 42 height 13
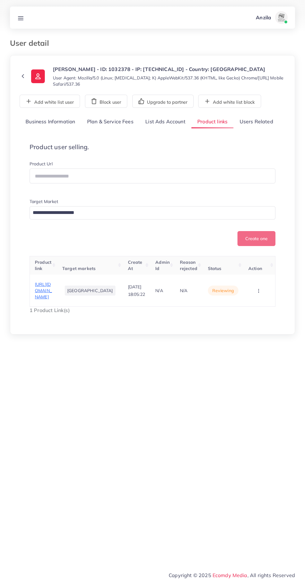
click at [259, 291] on circle "button" at bounding box center [259, 291] width 0 height 0
click at [244, 275] on span "Reject" at bounding box center [245, 271] width 15 height 6
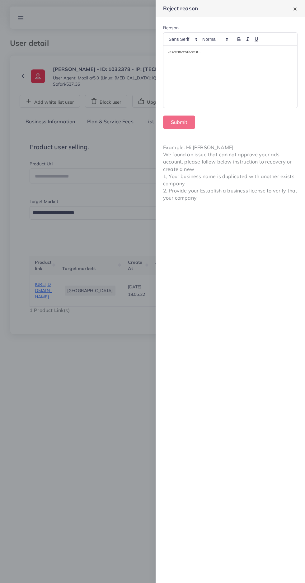
click at [230, 80] on div at bounding box center [231, 77] width 134 height 62
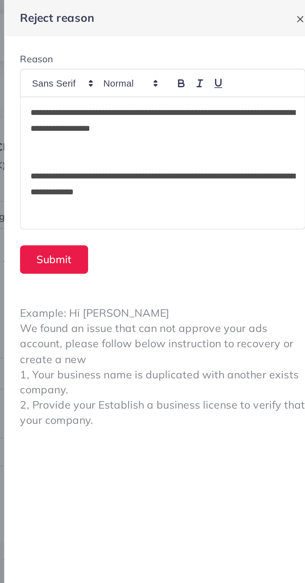
click at [170, 50] on p "**********" at bounding box center [230, 57] width 125 height 15
click at [166, 55] on div "**********" at bounding box center [231, 77] width 134 height 62
click at [167, 53] on div "**********" at bounding box center [231, 77] width 134 height 62
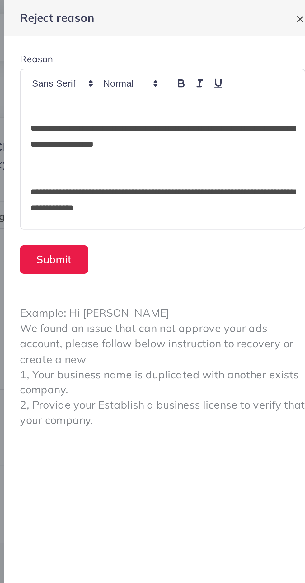
click at [169, 53] on p at bounding box center [230, 53] width 125 height 7
click at [182, 55] on p "*" at bounding box center [230, 53] width 125 height 7
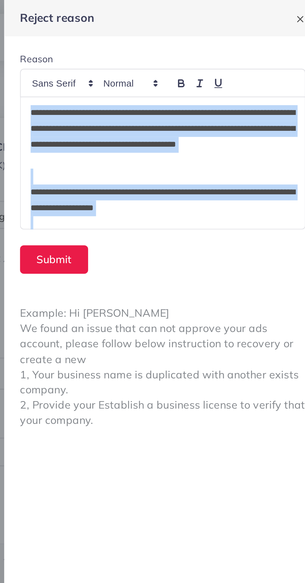
scroll to position [22, 0]
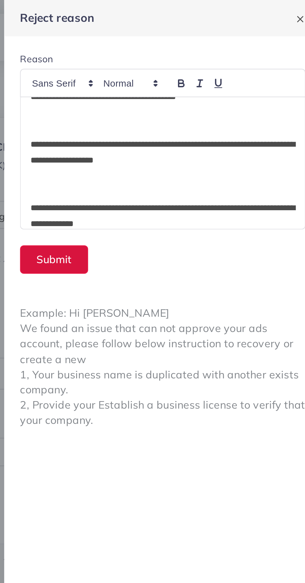
click at [180, 124] on button "Submit" at bounding box center [179, 122] width 32 height 13
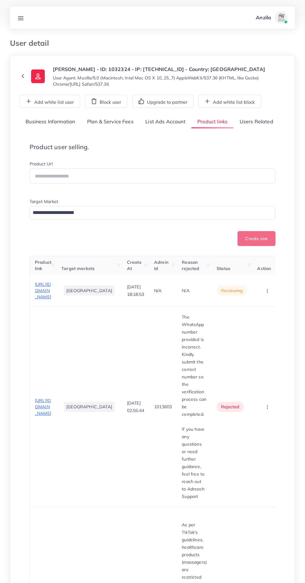
scroll to position [84, 0]
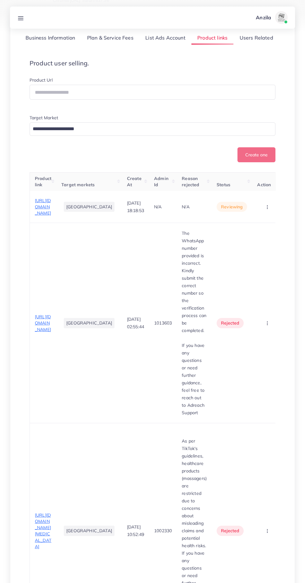
click at [268, 325] on circle "button" at bounding box center [268, 325] width 0 height 0
click at [249, 345] on span "Approve" at bounding box center [257, 342] width 21 height 6
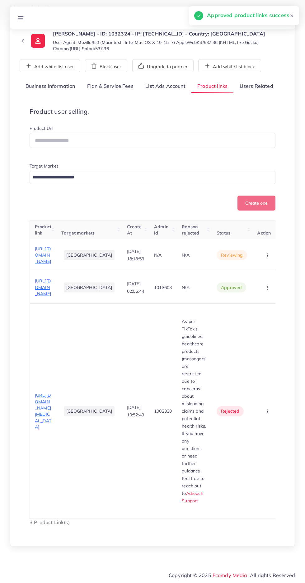
scroll to position [77, 0]
click at [39, 246] on span "https://www.stopnshops.com/products/multi-compartment-jewelry-box" at bounding box center [43, 255] width 16 height 18
click at [268, 255] on circle "button" at bounding box center [268, 255] width 0 height 0
click at [252, 271] on span "Approve" at bounding box center [257, 274] width 21 height 6
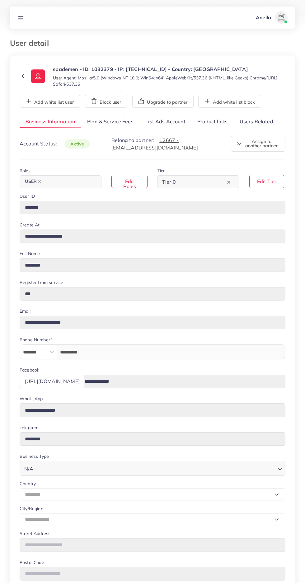
select select "********"
click at [258, 121] on link "Users Related" at bounding box center [256, 121] width 45 height 13
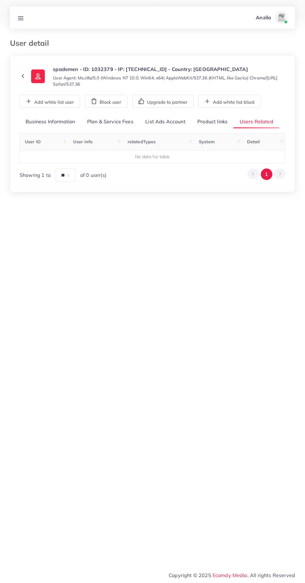
click at [212, 122] on link "Product links" at bounding box center [213, 121] width 42 height 13
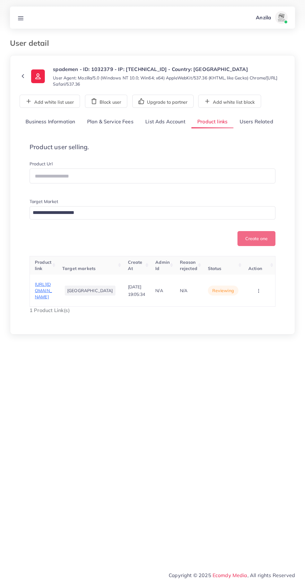
click at [52, 298] on span "[URL][DOMAIN_NAME]" at bounding box center [43, 291] width 17 height 18
click at [258, 292] on icon "button" at bounding box center [258, 291] width 5 height 5
click at [253, 279] on link "Reject" at bounding box center [249, 278] width 49 height 14
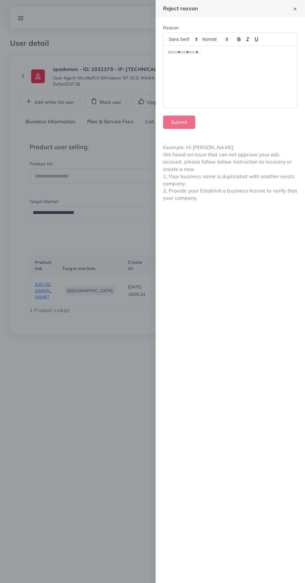
click at [257, 91] on div at bounding box center [231, 77] width 134 height 62
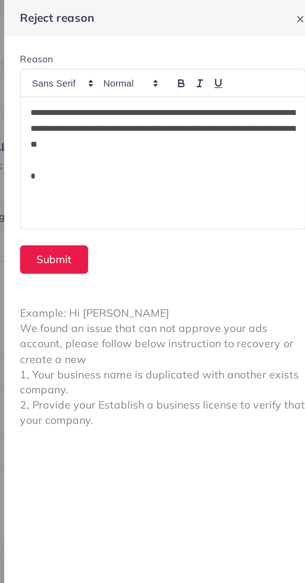
click at [208, 84] on p "*" at bounding box center [230, 82] width 125 height 7
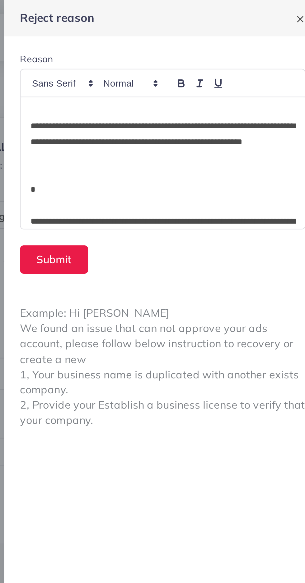
scroll to position [22, 0]
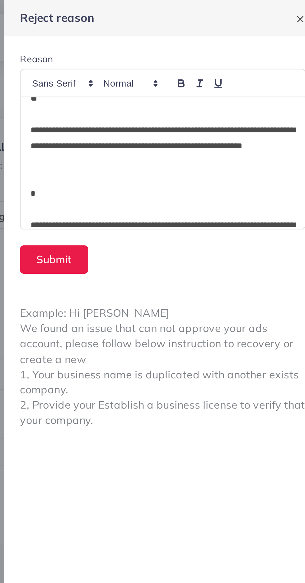
click at [204, 76] on p "**********" at bounding box center [230, 69] width 125 height 22
click at [201, 77] on p "**********" at bounding box center [230, 69] width 125 height 22
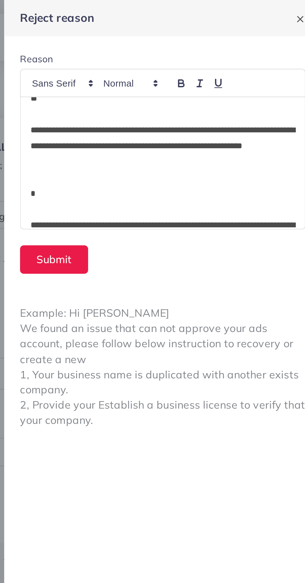
click at [202, 77] on p "**********" at bounding box center [230, 69] width 125 height 22
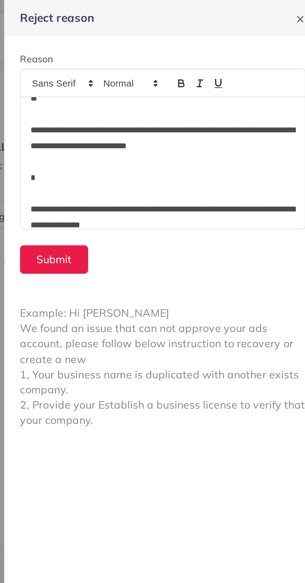
click at [187, 69] on p "**********" at bounding box center [230, 65] width 125 height 15
click at [191, 67] on p "**********" at bounding box center [230, 65] width 125 height 15
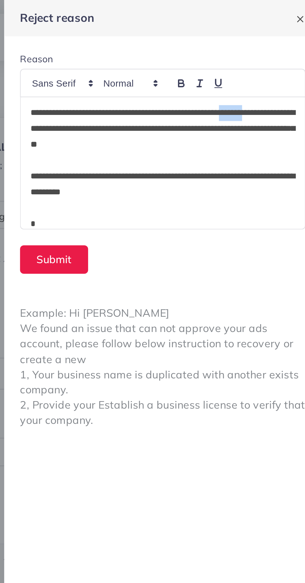
click at [206, 87] on p "**********" at bounding box center [230, 86] width 125 height 15
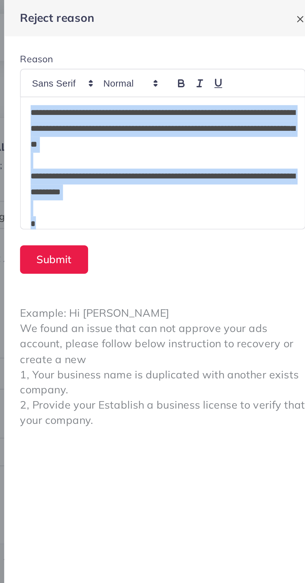
scroll to position [97, 0]
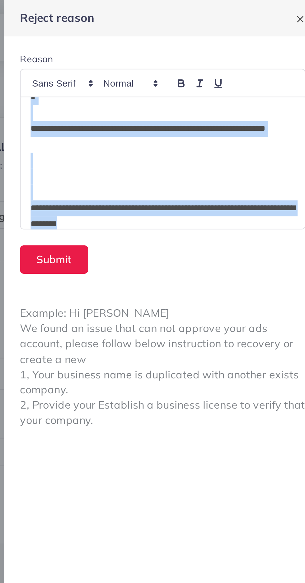
copy div "**********"
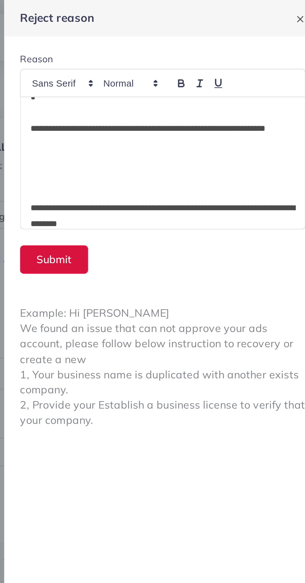
click at [184, 121] on button "Submit" at bounding box center [179, 122] width 32 height 13
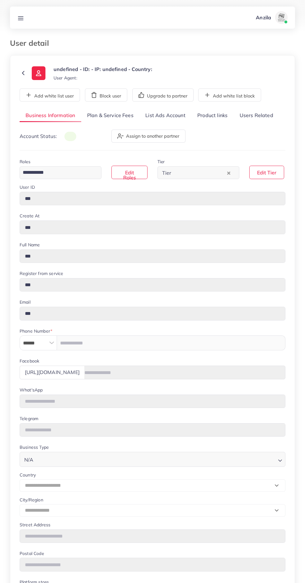
type input "*******"
type input "**********"
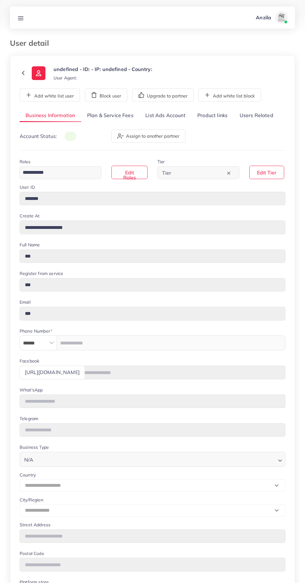
type input "**********"
select select "********"
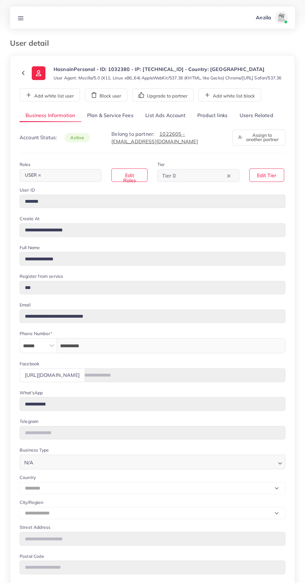
click at [264, 119] on link "Users Related" at bounding box center [256, 115] width 45 height 13
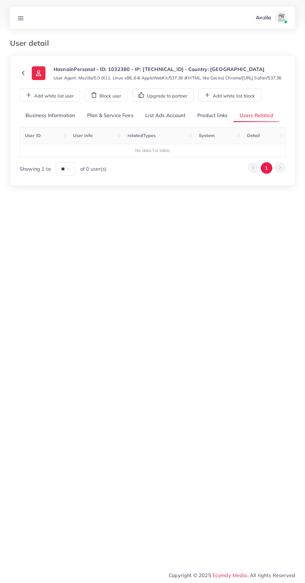
click at [218, 122] on link "Product links" at bounding box center [213, 115] width 42 height 13
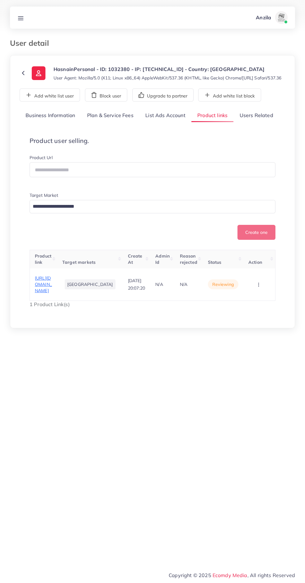
click at [52, 294] on span "[URL][DOMAIN_NAME]" at bounding box center [43, 284] width 17 height 18
click at [259, 285] on circle "button" at bounding box center [259, 284] width 0 height 0
click at [258, 122] on link "Users Related" at bounding box center [256, 115] width 45 height 13
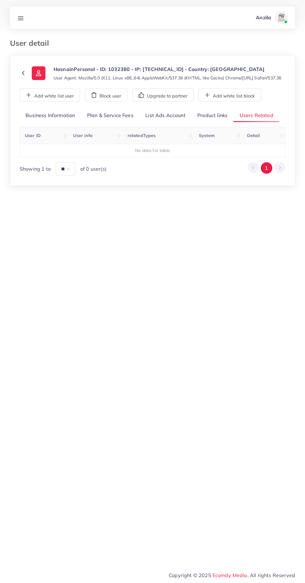
click at [217, 120] on link "Product links" at bounding box center [213, 115] width 42 height 13
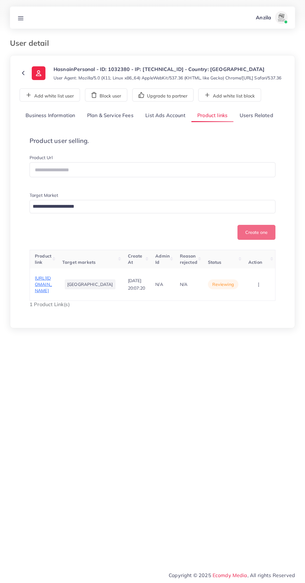
click at [259, 285] on circle "button" at bounding box center [259, 284] width 0 height 0
click at [253, 279] on link "Reject" at bounding box center [249, 272] width 49 height 14
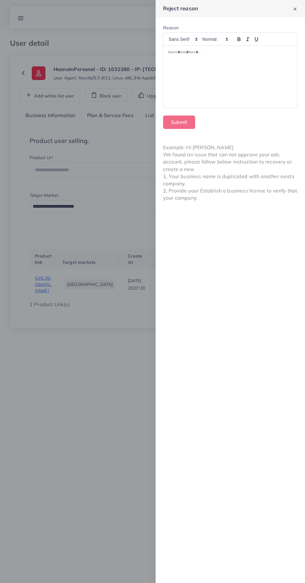
click at [228, 81] on div at bounding box center [231, 77] width 134 height 62
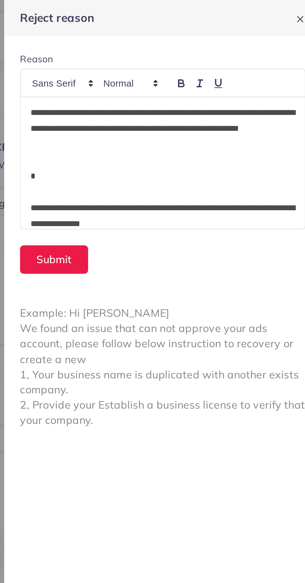
click at [201, 69] on p "**********" at bounding box center [230, 61] width 125 height 22
click at [258, 61] on p "**********" at bounding box center [230, 61] width 125 height 22
click at [263, 61] on p "**********" at bounding box center [230, 61] width 125 height 22
click at [266, 58] on p "**********" at bounding box center [230, 61] width 125 height 22
click at [261, 62] on p "**********" at bounding box center [230, 61] width 125 height 22
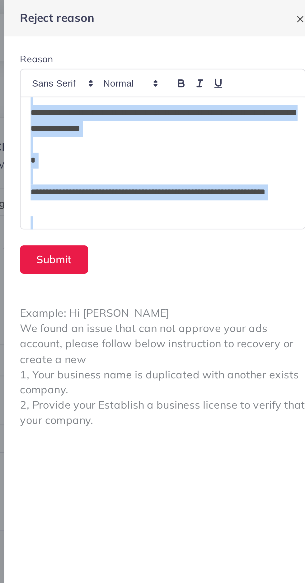
scroll to position [67, 0]
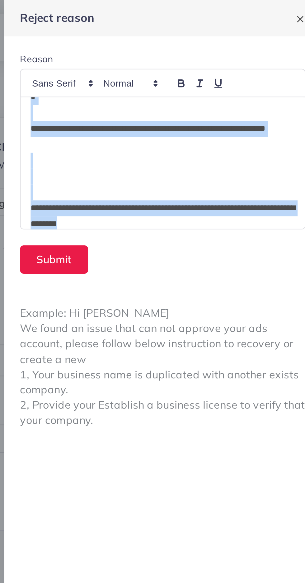
copy div "**********"
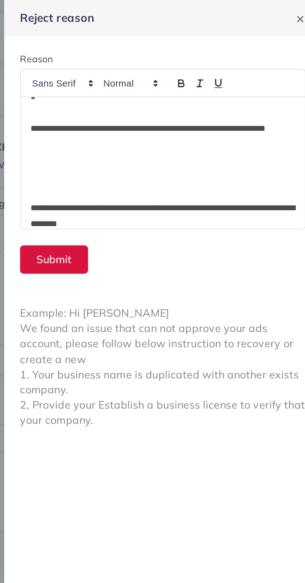
click at [184, 124] on button "Submit" at bounding box center [179, 122] width 32 height 13
